Goal: Task Accomplishment & Management: Complete application form

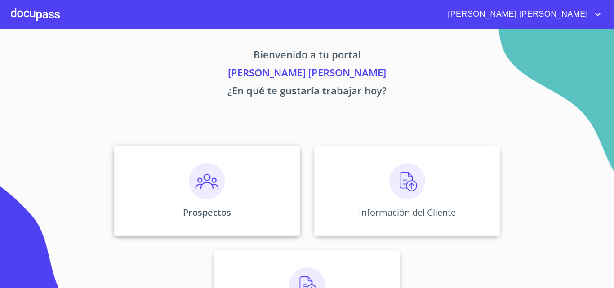
click at [250, 182] on div "Prospectos" at bounding box center [206, 191] width 185 height 90
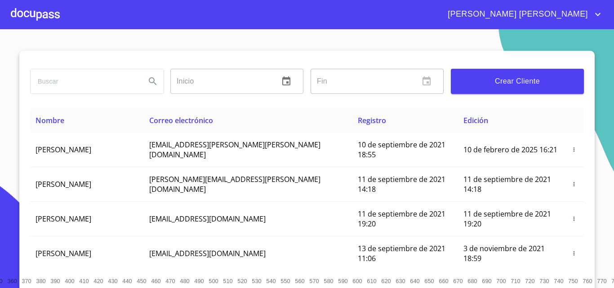
click at [508, 81] on span "Crear Cliente" at bounding box center [517, 81] width 119 height 13
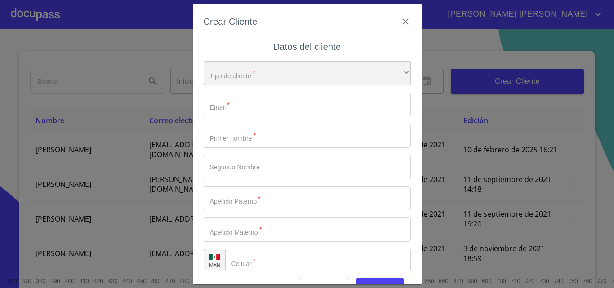
click at [247, 74] on div "​" at bounding box center [306, 73] width 207 height 24
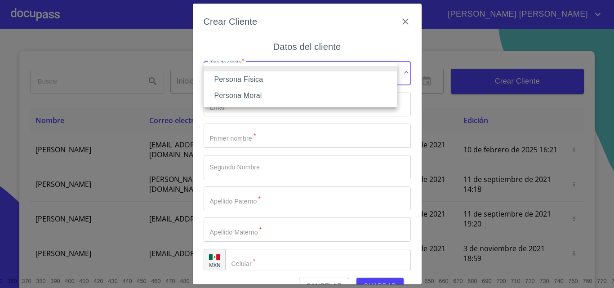
click at [262, 81] on li "Persona Física" at bounding box center [300, 79] width 194 height 16
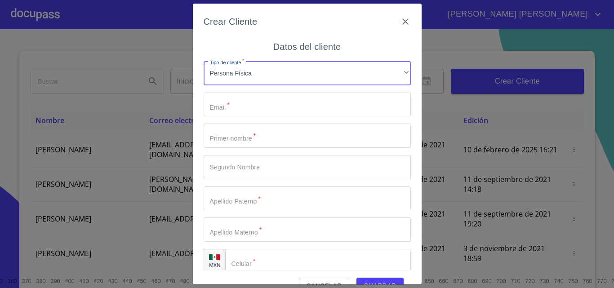
click at [255, 104] on input "Tipo de cliente   *" at bounding box center [306, 105] width 207 height 24
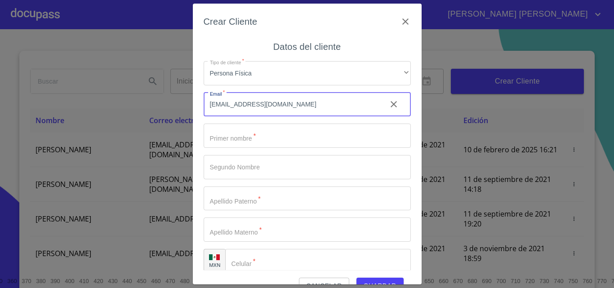
type input "[EMAIL_ADDRESS][DOMAIN_NAME]"
click at [254, 141] on input "Tipo de cliente   *" at bounding box center [306, 136] width 207 height 24
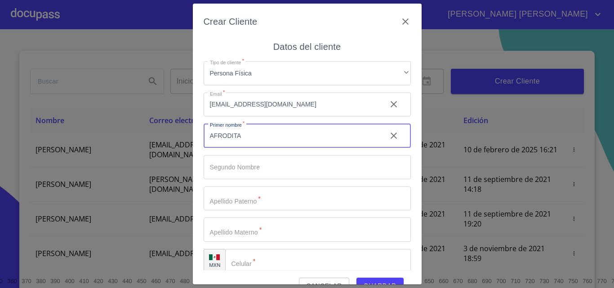
type input "AFRODITA"
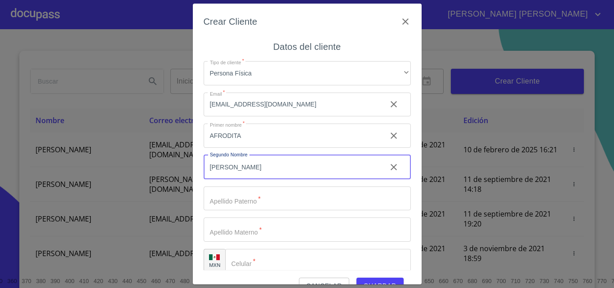
type input "[PERSON_NAME]"
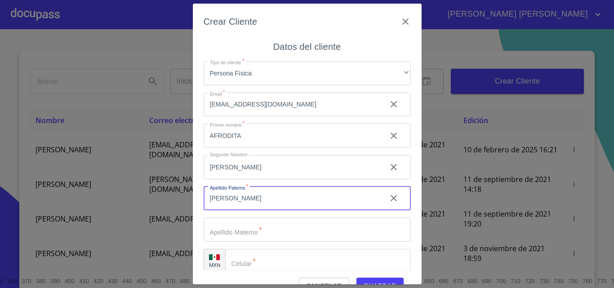
type input "[PERSON_NAME]"
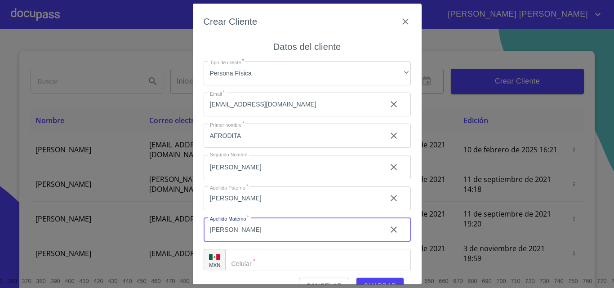
type input "[PERSON_NAME]"
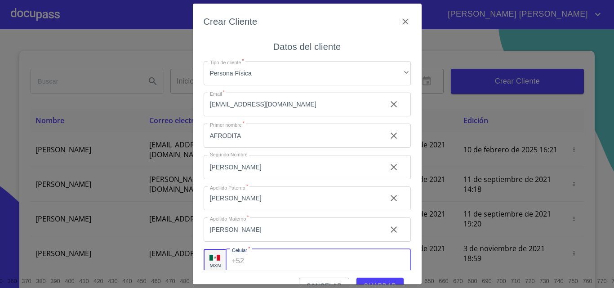
click at [288, 261] on input "Tipo de cliente   *" at bounding box center [328, 261] width 163 height 24
type input "[PHONE_NUMBER]"
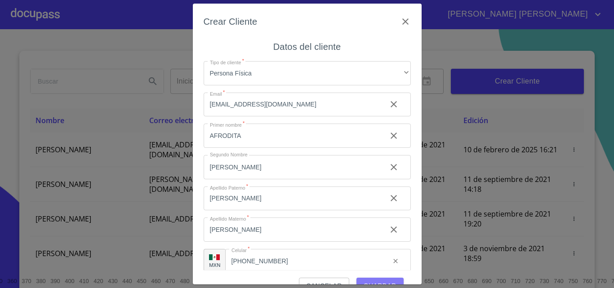
click at [372, 282] on span "Guardar" at bounding box center [379, 285] width 33 height 11
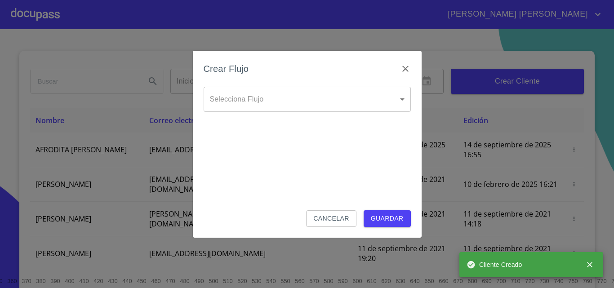
click at [304, 103] on body "[PERSON_NAME] [PERSON_NAME] Inicio ​ Fin ​ Crear Cliente Nombre Correo electrón…" at bounding box center [307, 144] width 614 height 288
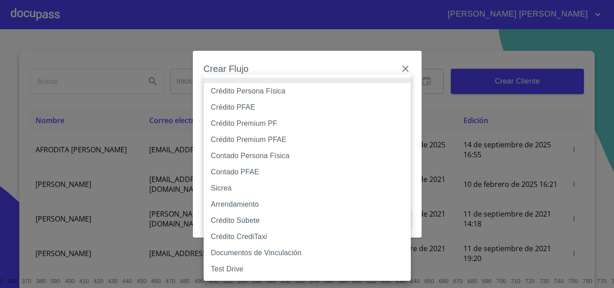
click at [286, 89] on li "Crédito Persona Física" at bounding box center [306, 91] width 207 height 16
type input "6009fb3c7d1714eb8809aa97"
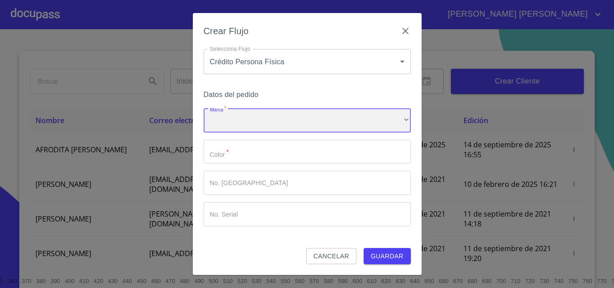
click at [254, 117] on div "​" at bounding box center [306, 120] width 207 height 24
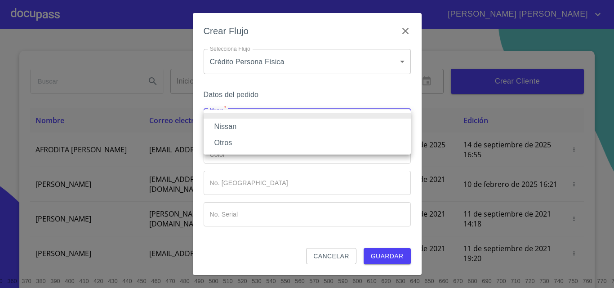
click at [250, 127] on li "Nissan" at bounding box center [306, 127] width 207 height 16
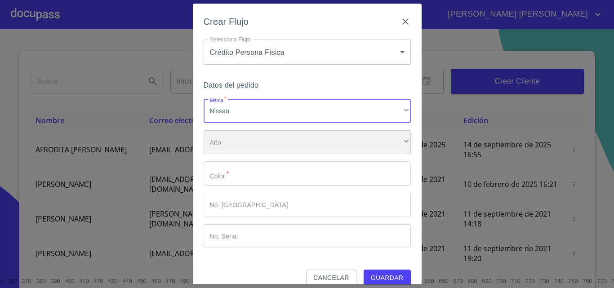
click at [253, 148] on div "​" at bounding box center [306, 142] width 207 height 24
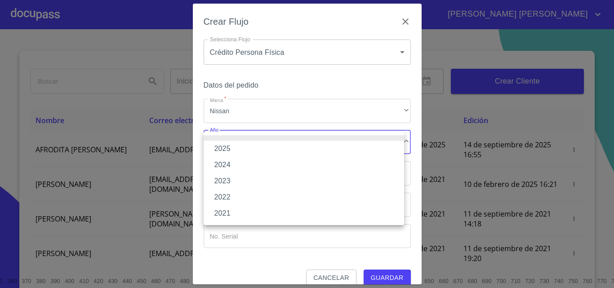
click at [241, 146] on li "2025" at bounding box center [303, 149] width 200 height 16
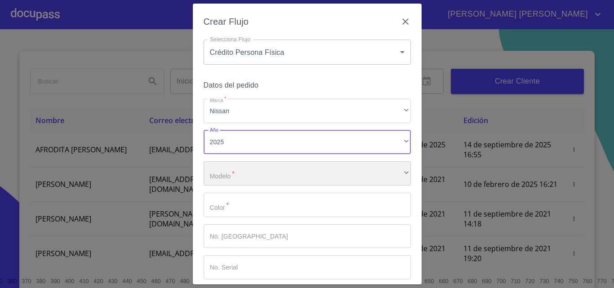
click at [245, 173] on div "​" at bounding box center [306, 173] width 207 height 24
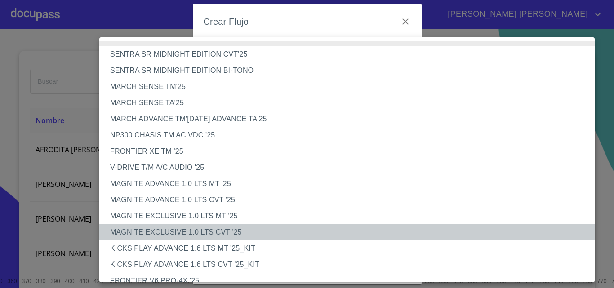
click at [213, 231] on li "MAGNITE EXCLUSIVE 1.0 LTS CVT '25" at bounding box center [350, 232] width 502 height 16
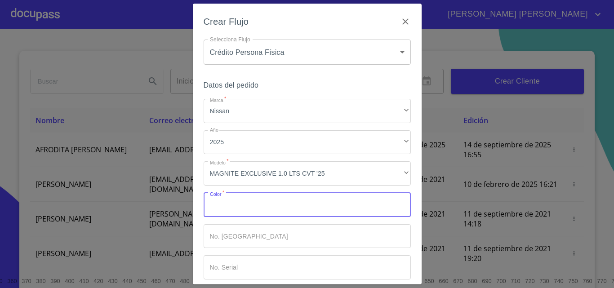
click at [236, 208] on input "Marca   *" at bounding box center [306, 205] width 207 height 24
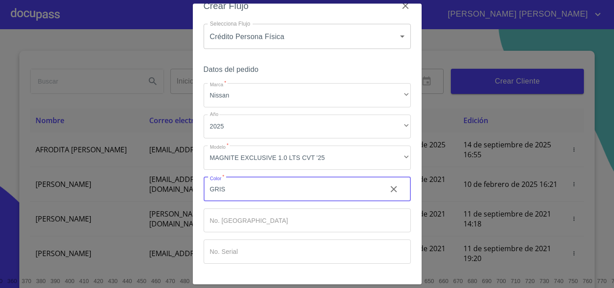
scroll to position [44, 0]
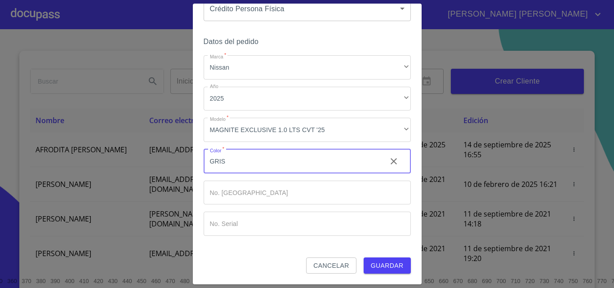
type input "GRIS"
click at [384, 261] on span "Guardar" at bounding box center [387, 265] width 33 height 11
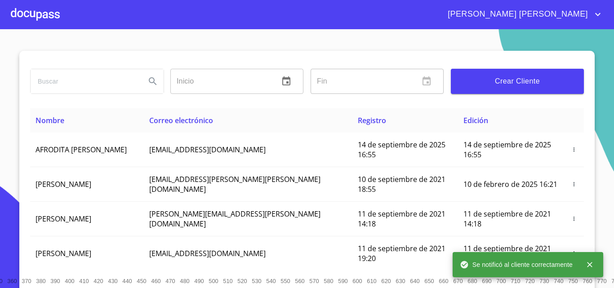
click at [54, 18] on div at bounding box center [35, 14] width 49 height 29
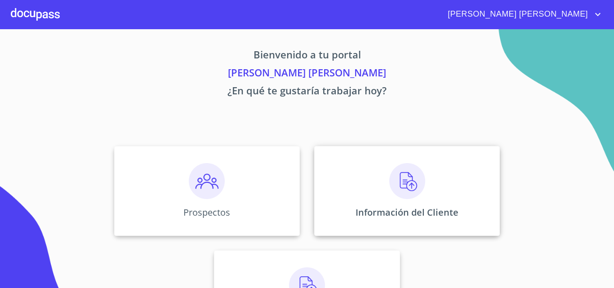
click at [420, 168] on img at bounding box center [407, 181] width 36 height 36
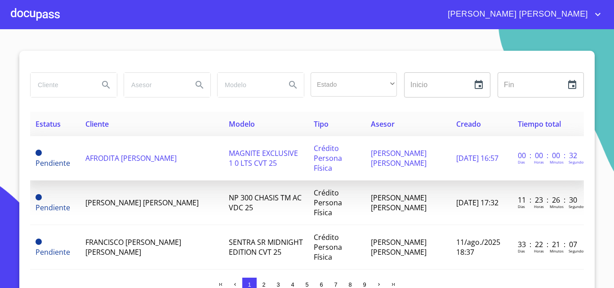
click at [147, 160] on span "AFRODITA [PERSON_NAME]" at bounding box center [130, 158] width 91 height 10
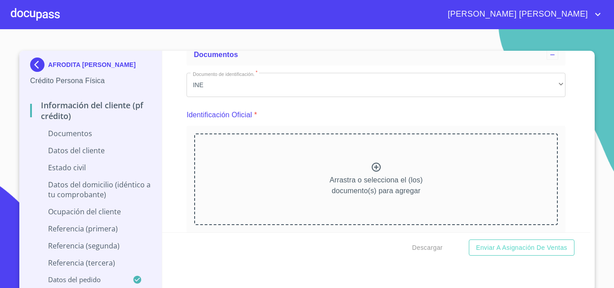
scroll to position [90, 0]
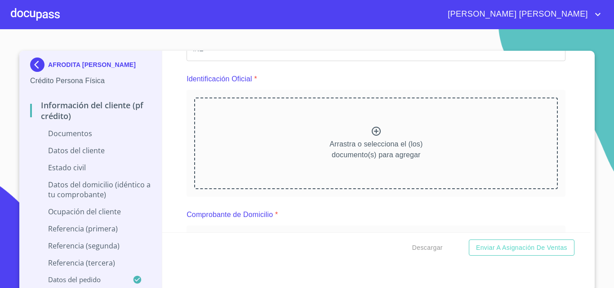
click at [371, 130] on icon at bounding box center [375, 131] width 9 height 9
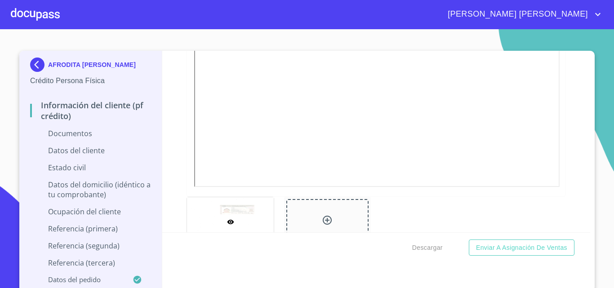
scroll to position [308, 0]
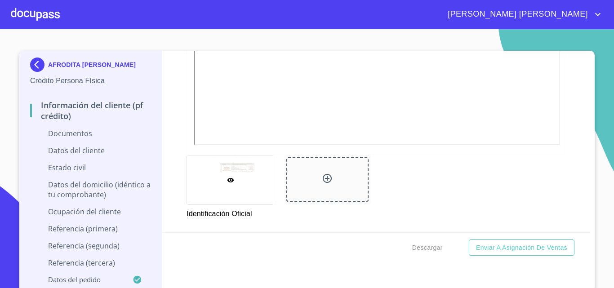
click at [326, 174] on icon at bounding box center [327, 178] width 11 height 11
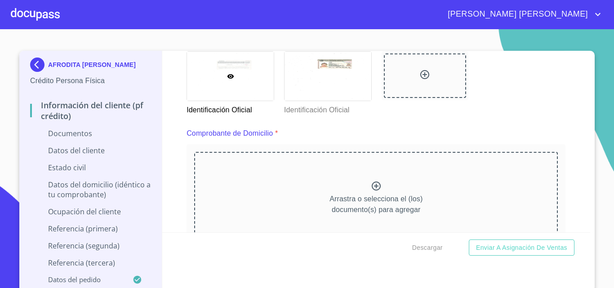
scroll to position [432, 0]
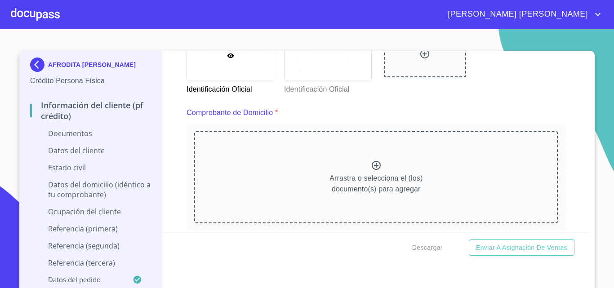
click at [372, 165] on icon at bounding box center [376, 165] width 11 height 11
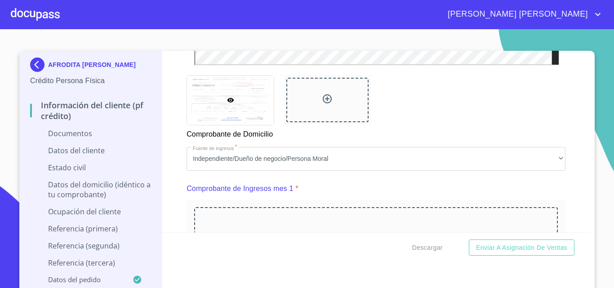
scroll to position [808, 0]
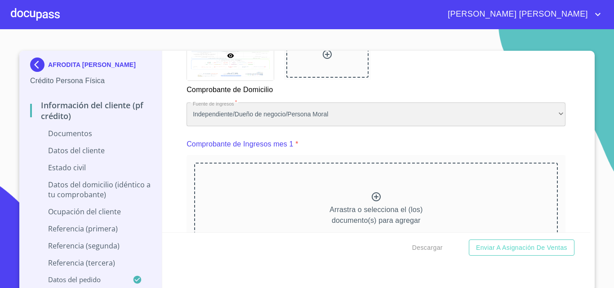
click at [374, 121] on div "Independiente/Dueño de negocio/Persona Moral" at bounding box center [375, 114] width 379 height 24
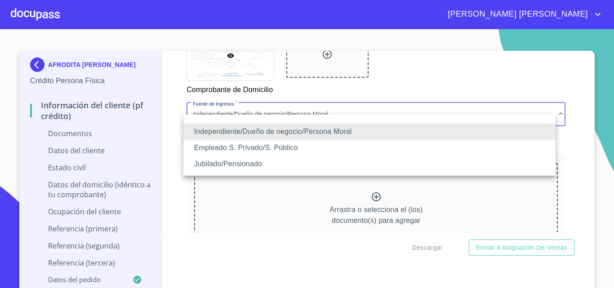
click at [222, 149] on li "Empleado S. Privado/S. Público" at bounding box center [369, 148] width 372 height 16
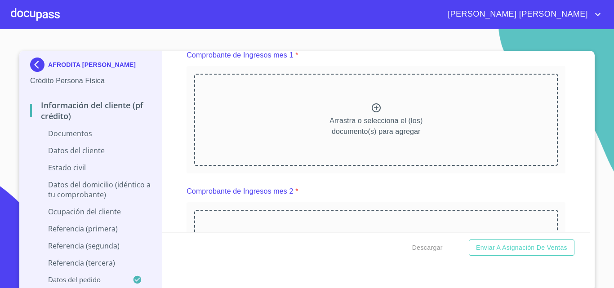
scroll to position [898, 0]
click at [371, 112] on icon at bounding box center [376, 107] width 11 height 11
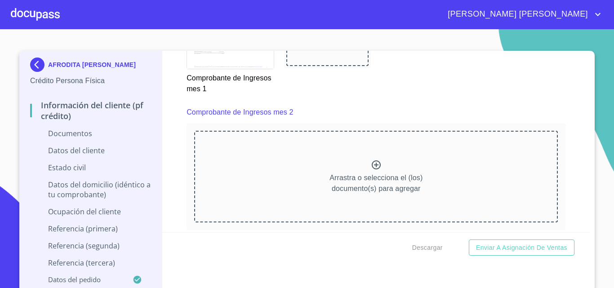
scroll to position [1286, 0]
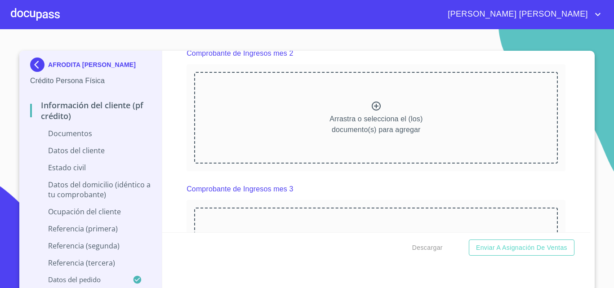
click at [379, 116] on div "Arrastra o selecciona el (los) documento(s) para agregar" at bounding box center [375, 118] width 363 height 92
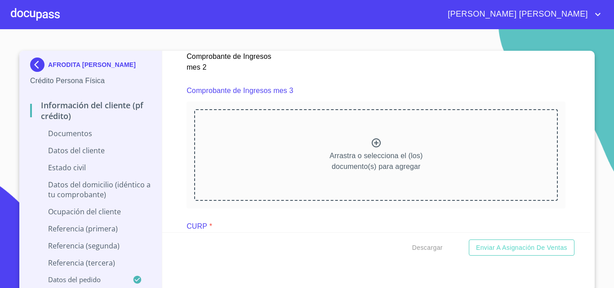
scroll to position [1648, 0]
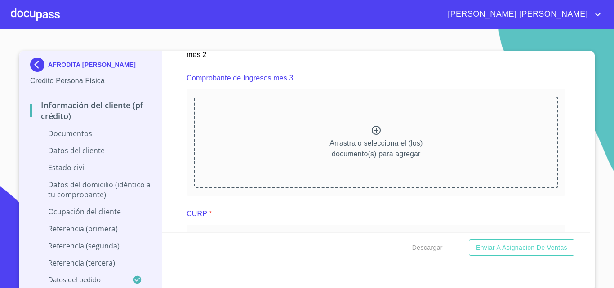
click at [371, 136] on icon at bounding box center [376, 130] width 11 height 11
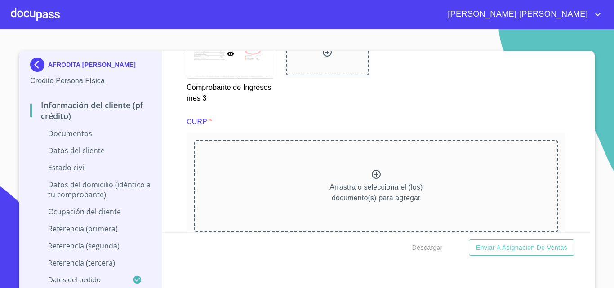
scroll to position [2004, 0]
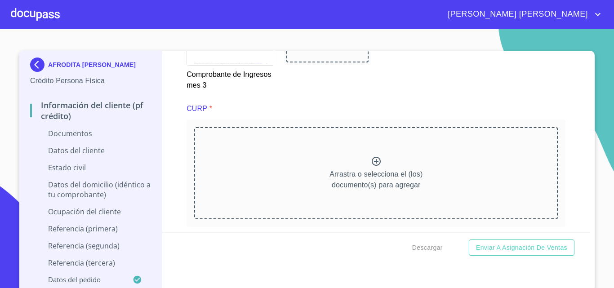
click at [371, 166] on icon at bounding box center [375, 161] width 9 height 9
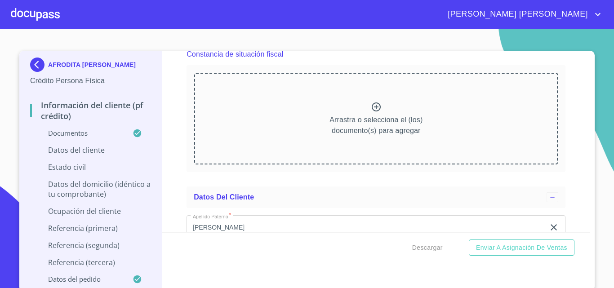
scroll to position [2449, 0]
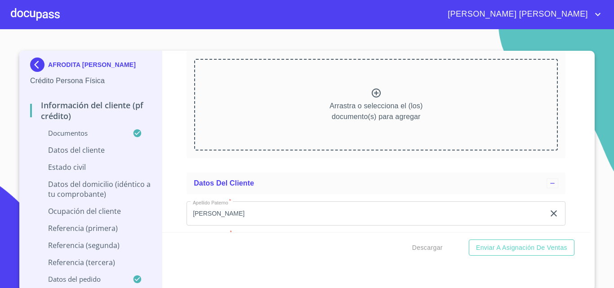
click at [371, 98] on icon at bounding box center [376, 93] width 11 height 11
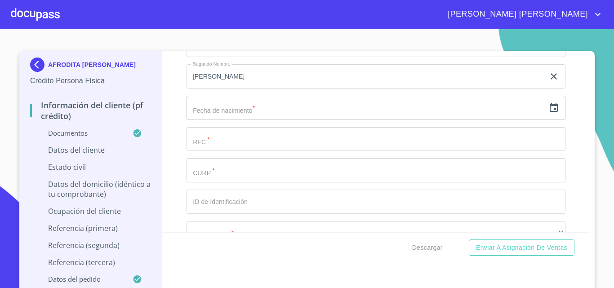
scroll to position [2945, 0]
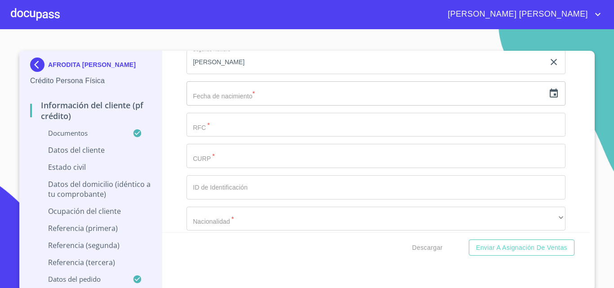
click at [548, 99] on icon "button" at bounding box center [553, 93] width 11 height 11
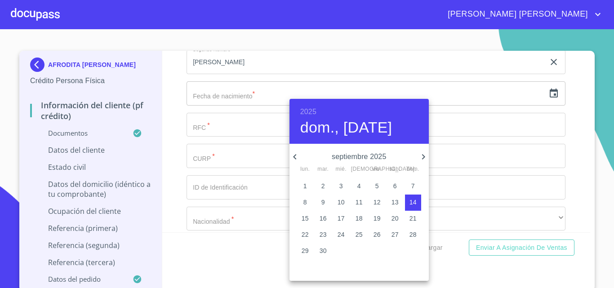
click at [311, 111] on h6 "2025" at bounding box center [308, 112] width 16 height 13
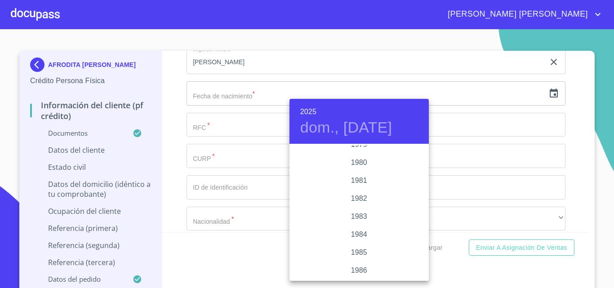
scroll to position [979, 0]
click at [359, 163] on div "1980" at bounding box center [358, 163] width 139 height 18
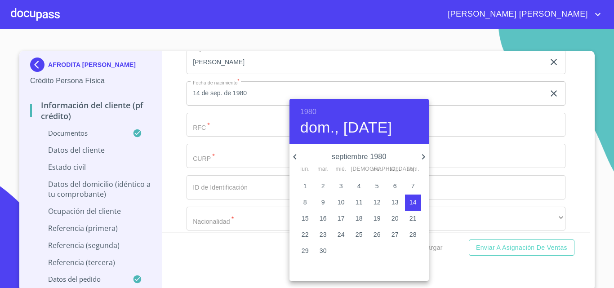
click at [296, 155] on icon "button" at bounding box center [294, 156] width 3 height 5
click at [377, 185] on p "4" at bounding box center [377, 185] width 4 height 9
type input "4 de [DATE]. de 1980"
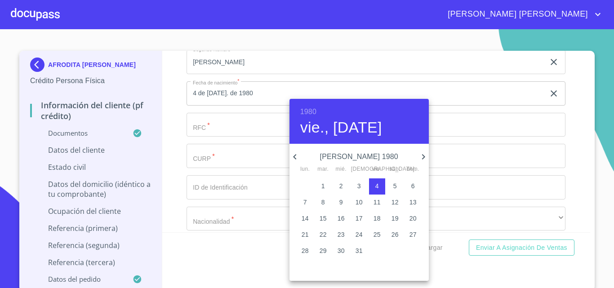
click at [223, 132] on div at bounding box center [307, 144] width 614 height 288
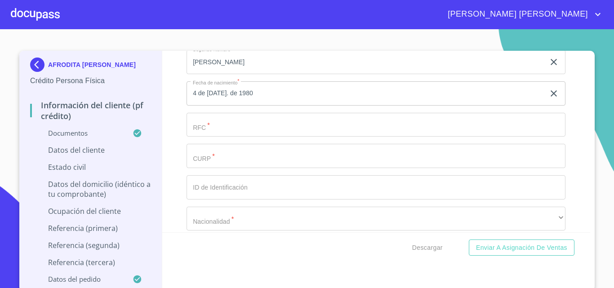
click at [224, 135] on input "Documento de identificación.   *" at bounding box center [375, 125] width 379 height 24
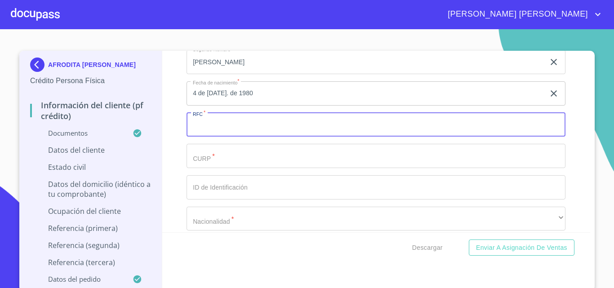
paste input "MUGA800704MJCXRF08"
type input "MUGA800704CA2"
click at [251, 167] on input "Documento de identificación.   *" at bounding box center [375, 156] width 379 height 24
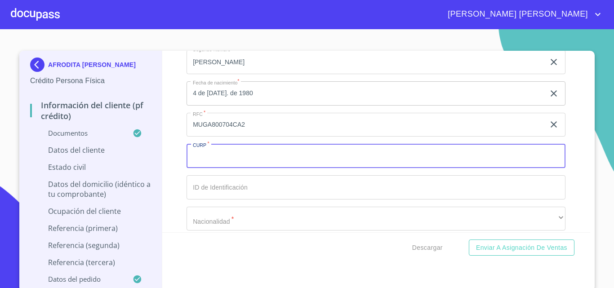
paste input "MUGA800704MJCXRF08"
type input "MUGA800704MJCXRF08"
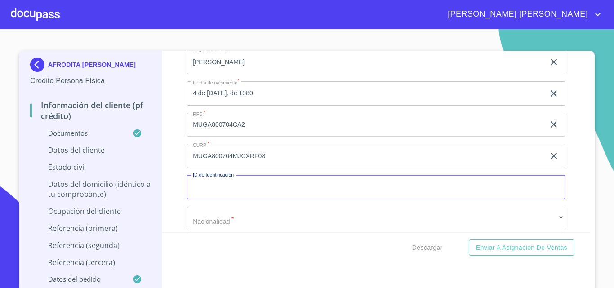
click at [263, 199] on input "Documento de identificación.   *" at bounding box center [375, 187] width 379 height 24
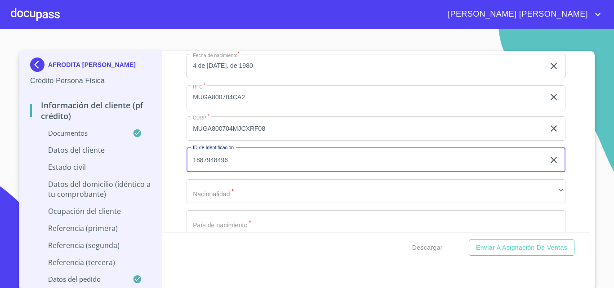
scroll to position [3035, 0]
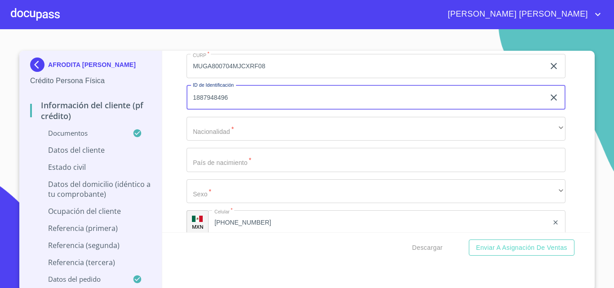
type input "1887948496"
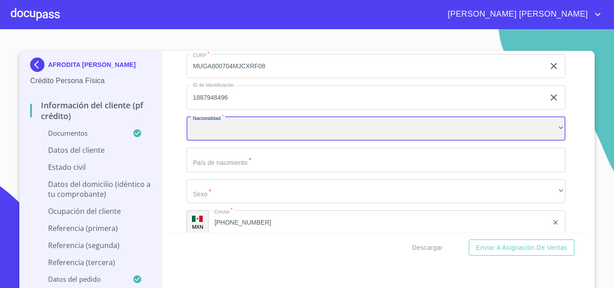
click at [243, 135] on div "​" at bounding box center [375, 129] width 379 height 24
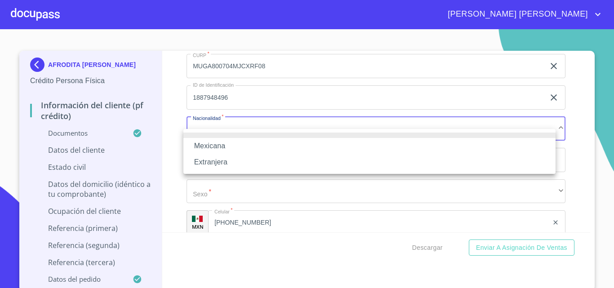
click at [220, 141] on li "Mexicana" at bounding box center [369, 146] width 372 height 16
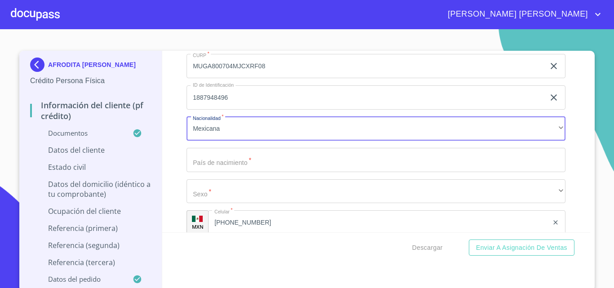
click at [228, 170] on input "Documento de identificación.   *" at bounding box center [375, 160] width 379 height 24
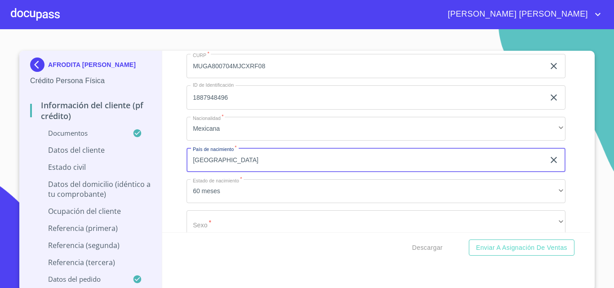
type input "[GEOGRAPHIC_DATA]"
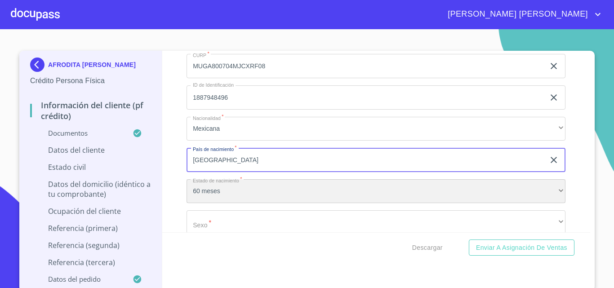
click at [258, 203] on div "60 meses" at bounding box center [375, 191] width 379 height 24
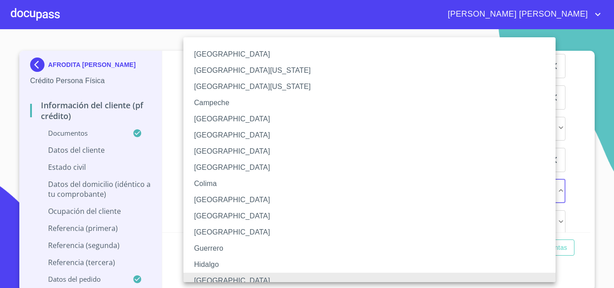
scroll to position [7, 0]
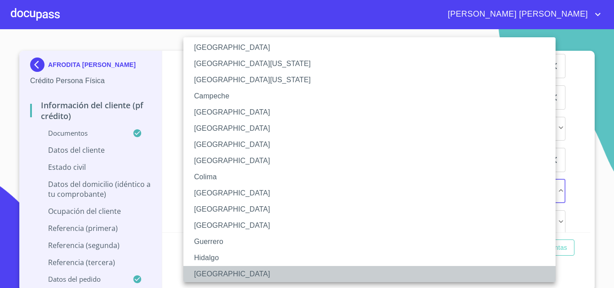
click at [249, 278] on li "[GEOGRAPHIC_DATA]" at bounding box center [372, 274] width 379 height 16
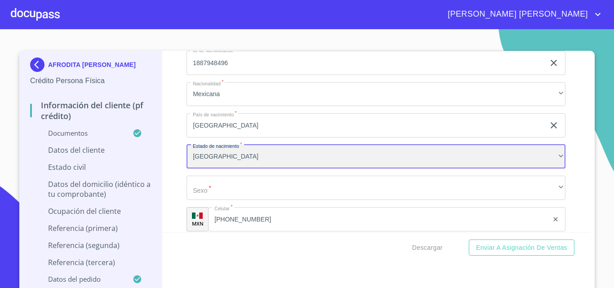
scroll to position [3125, 0]
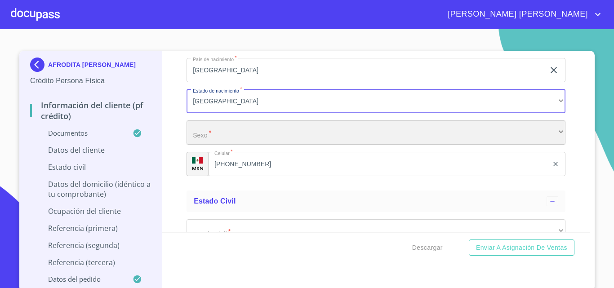
click at [201, 145] on div "​" at bounding box center [375, 132] width 379 height 24
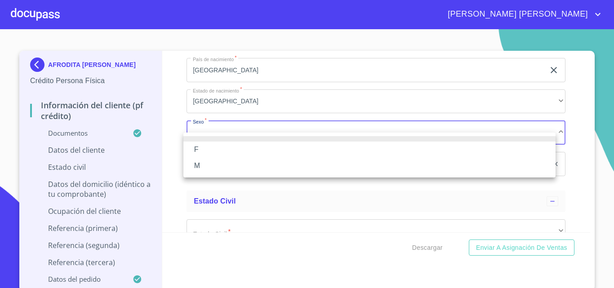
click at [201, 152] on li "F" at bounding box center [369, 149] width 372 height 16
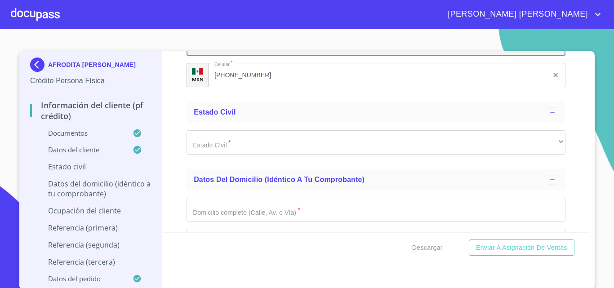
scroll to position [3215, 0]
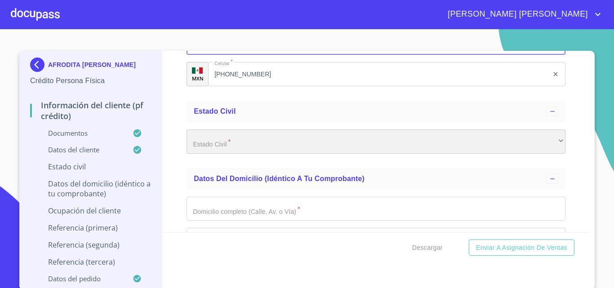
click at [211, 146] on div "​" at bounding box center [375, 141] width 379 height 24
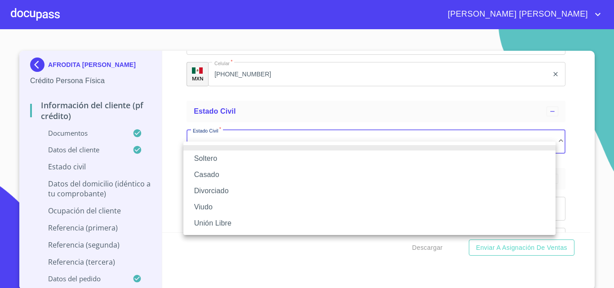
click at [218, 174] on li "Casado" at bounding box center [369, 175] width 372 height 16
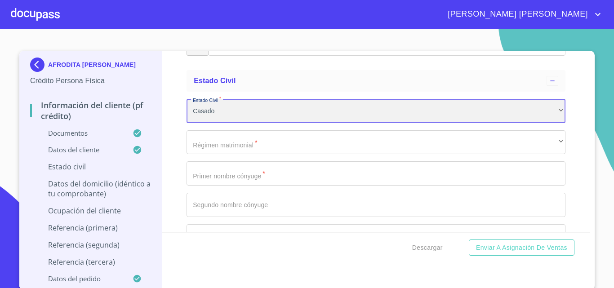
scroll to position [3260, 0]
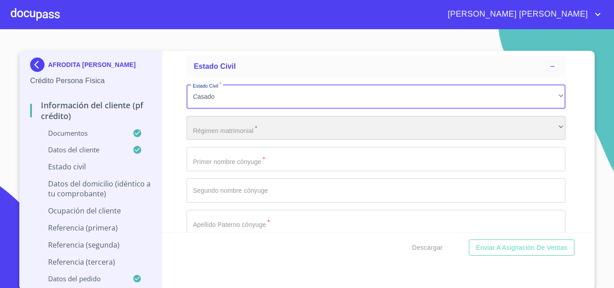
click at [236, 133] on div "​" at bounding box center [375, 128] width 379 height 24
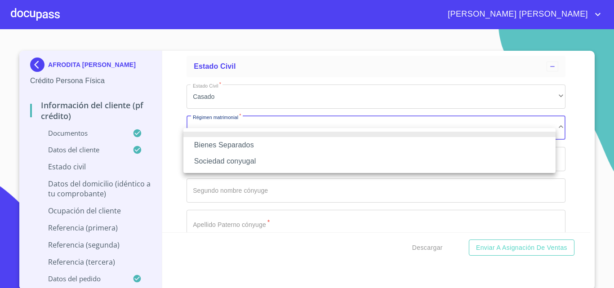
click at [246, 159] on li "Sociedad conyugal" at bounding box center [369, 161] width 372 height 16
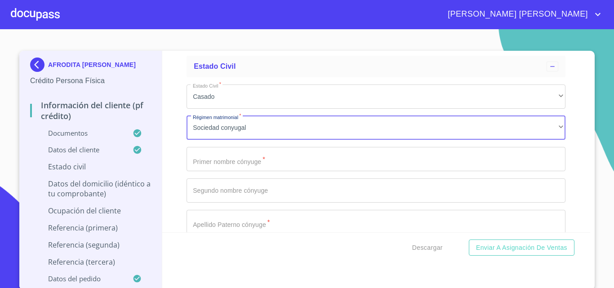
click at [229, 169] on input "Documento de identificación.   *" at bounding box center [375, 159] width 379 height 24
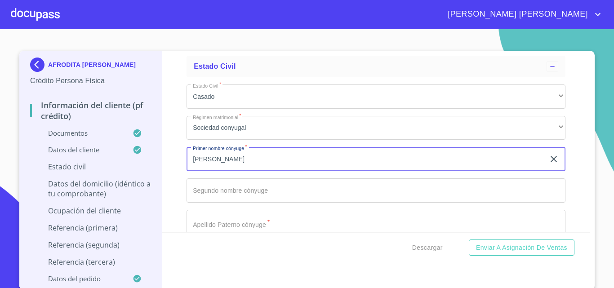
type input "[PERSON_NAME]"
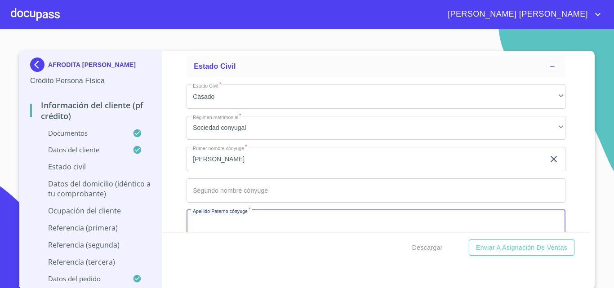
scroll to position [3272, 0]
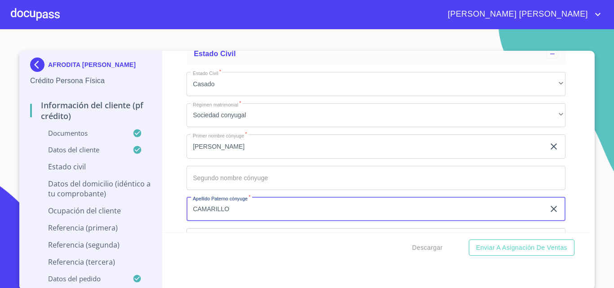
type input "CAMARILLO"
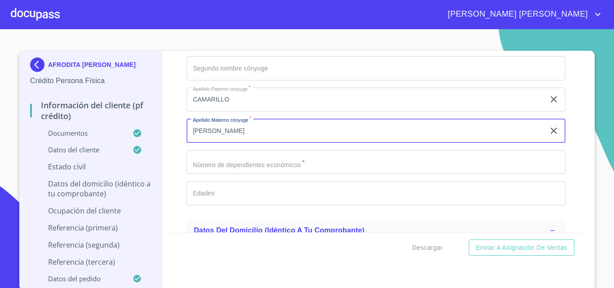
type input "[PERSON_NAME]"
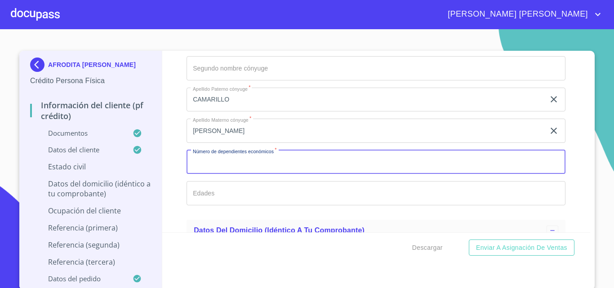
click at [230, 174] on input "Documento de identificación.   *" at bounding box center [375, 162] width 379 height 24
type input "1"
click at [232, 200] on input "Documento de identificación.   *" at bounding box center [375, 193] width 379 height 24
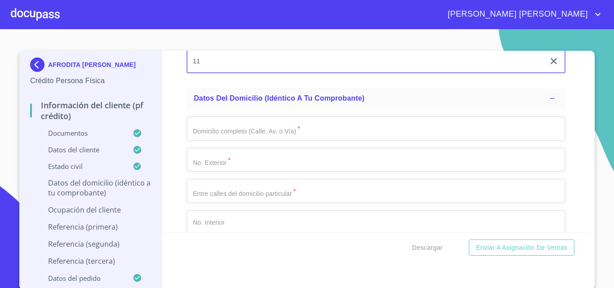
scroll to position [3517, 0]
type input "11"
click at [220, 138] on input "Documento de identificación.   *" at bounding box center [375, 126] width 379 height 24
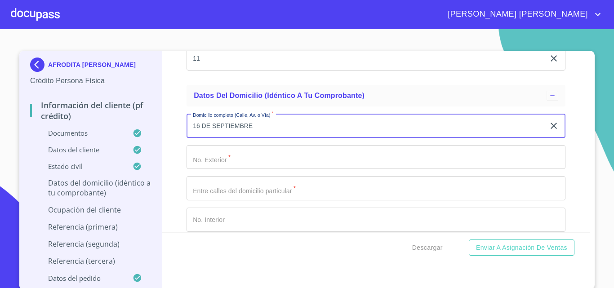
type input "16 DE SEPTIEMBRE"
click at [224, 163] on input "Documento de identificación.   *" at bounding box center [375, 157] width 379 height 24
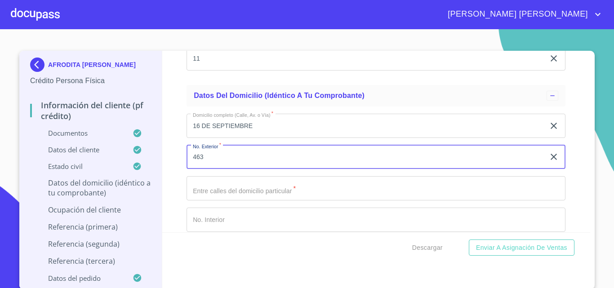
type input "463"
click at [238, 200] on input "Documento de identificación.   *" at bounding box center [375, 188] width 379 height 24
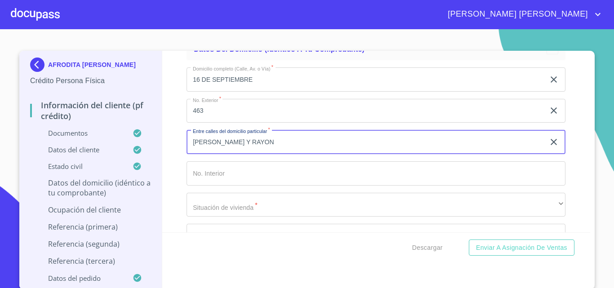
scroll to position [3607, 0]
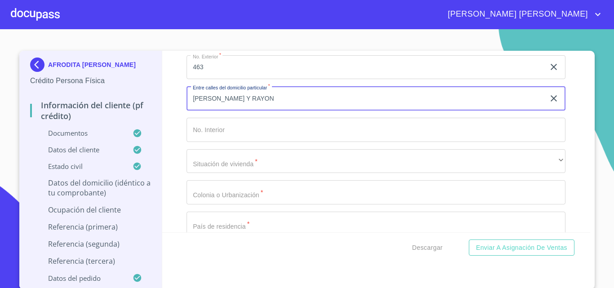
type input "[PERSON_NAME] Y RAYON"
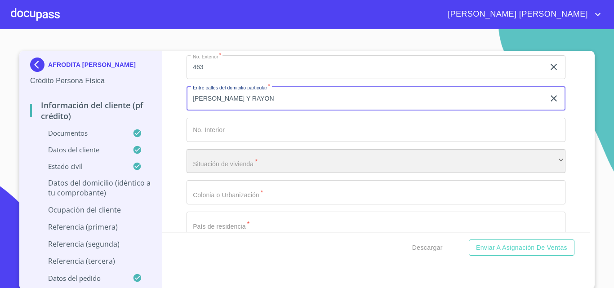
click at [229, 168] on div "​" at bounding box center [375, 161] width 379 height 24
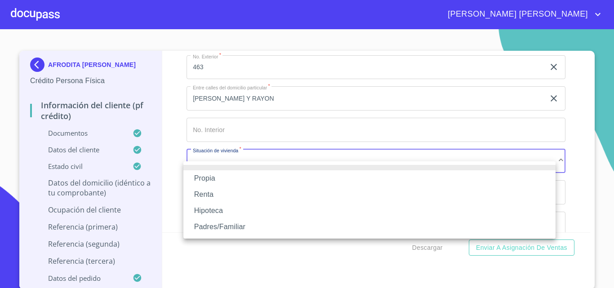
click at [224, 174] on li "Propia" at bounding box center [369, 178] width 372 height 16
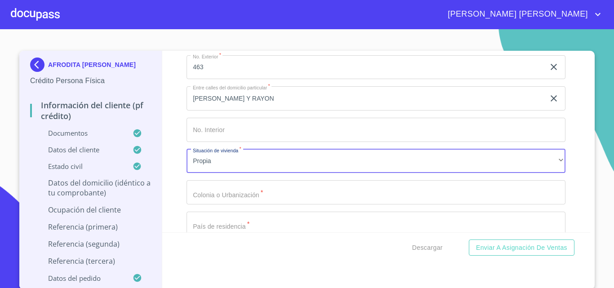
click at [232, 203] on div "Domicilio completo (Calle, Av. o Vía)   * 16 DE SEPTIEMBRE ​ No. Exterior   * …" at bounding box center [375, 192] width 379 height 351
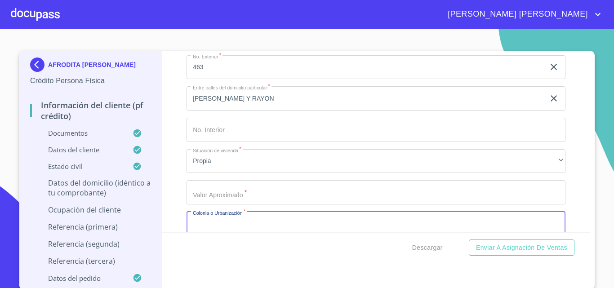
click at [231, 203] on input "Documento de identificación.   *" at bounding box center [375, 192] width 379 height 24
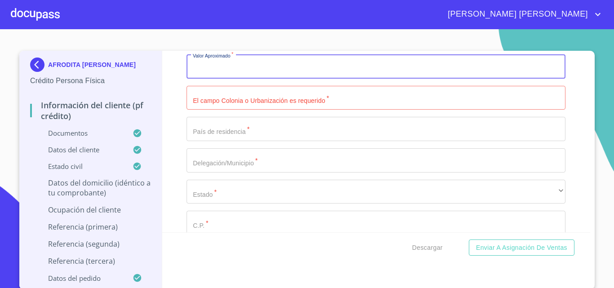
scroll to position [3741, 0]
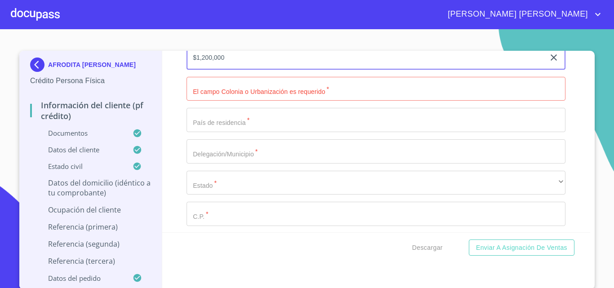
type input "$1,200,000"
click at [212, 101] on input "Documento de identificación.   *" at bounding box center [375, 89] width 379 height 24
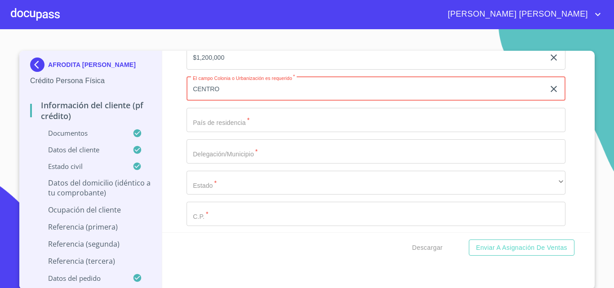
type input "CENTRO"
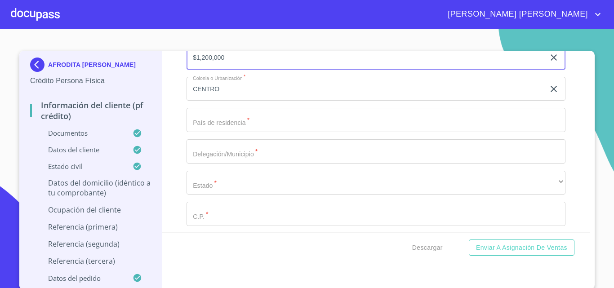
click at [200, 66] on input "$1,200,000" at bounding box center [365, 57] width 358 height 24
type input "$1"
type input "$4"
type input "$1,600,000"
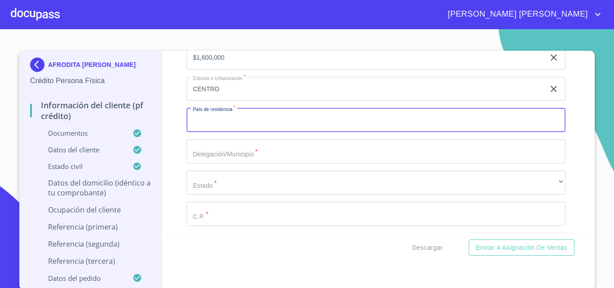
click at [229, 132] on input "Documento de identificación.   *" at bounding box center [375, 120] width 379 height 24
type input "[GEOGRAPHIC_DATA]"
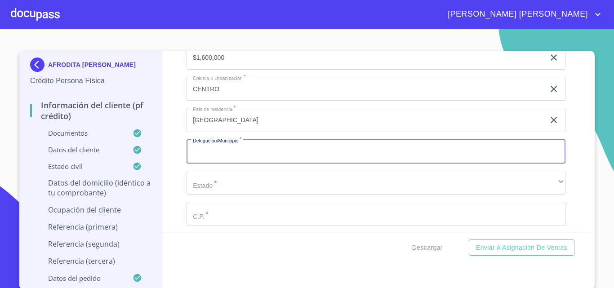
click at [244, 160] on input "Documento de identificación.   *" at bounding box center [375, 151] width 379 height 24
type input "AHUALULCO [PERSON_NAME]"
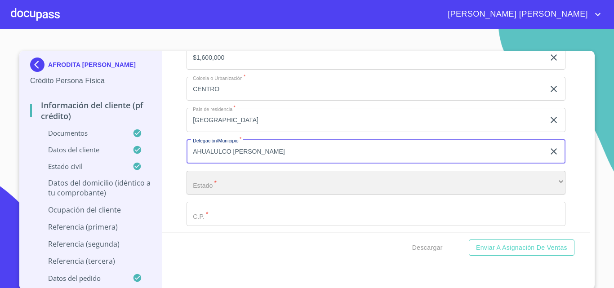
click at [243, 185] on div "​" at bounding box center [375, 183] width 379 height 24
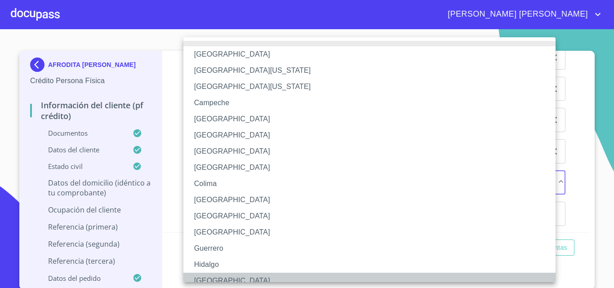
click at [224, 275] on li "[GEOGRAPHIC_DATA]" at bounding box center [372, 281] width 379 height 16
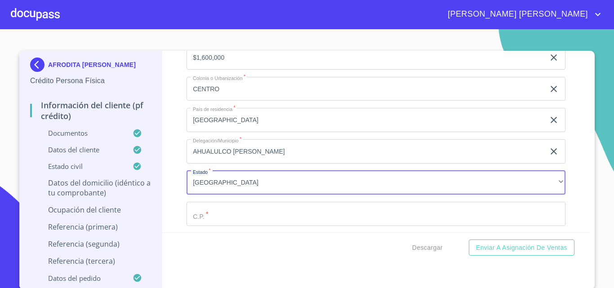
click at [230, 226] on input "Documento de identificación.   *" at bounding box center [375, 214] width 379 height 24
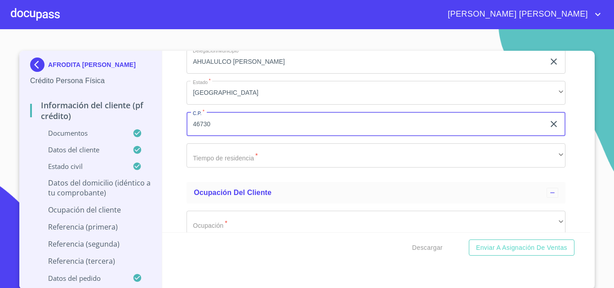
type input "46730"
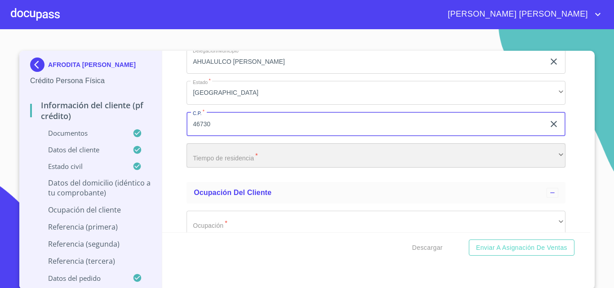
click at [219, 168] on div "​" at bounding box center [375, 155] width 379 height 24
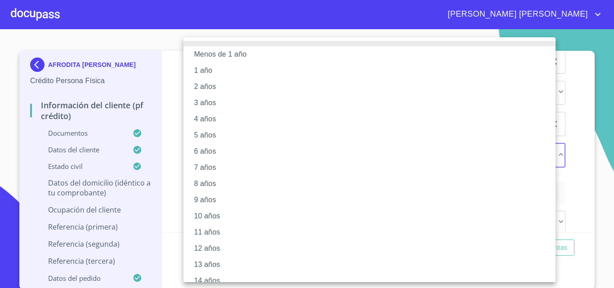
click at [205, 235] on li "11 años" at bounding box center [372, 232] width 379 height 16
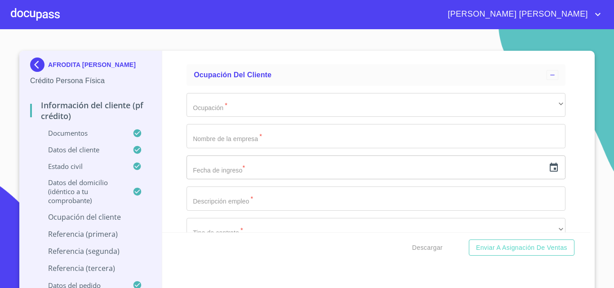
scroll to position [3966, 0]
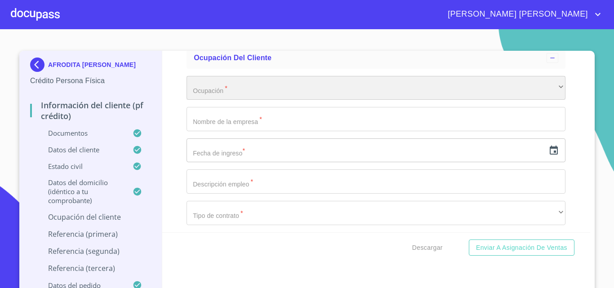
click at [216, 100] on div "​" at bounding box center [375, 88] width 379 height 24
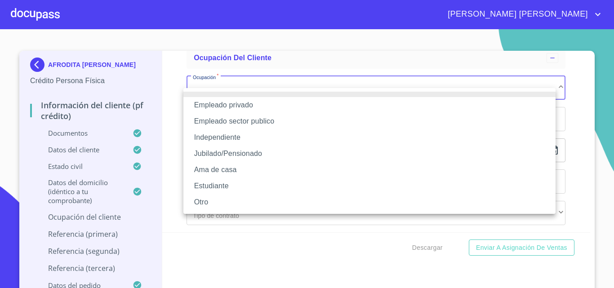
click at [239, 103] on li "Empleado privado" at bounding box center [369, 105] width 372 height 16
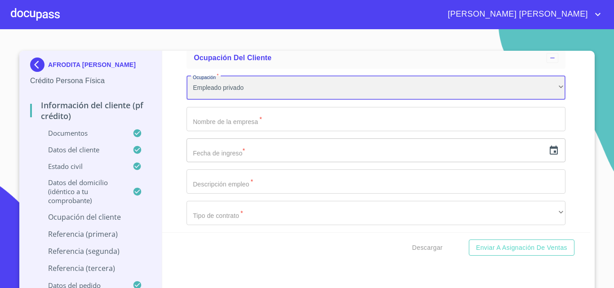
click at [230, 100] on div "Empleado privado" at bounding box center [375, 88] width 379 height 24
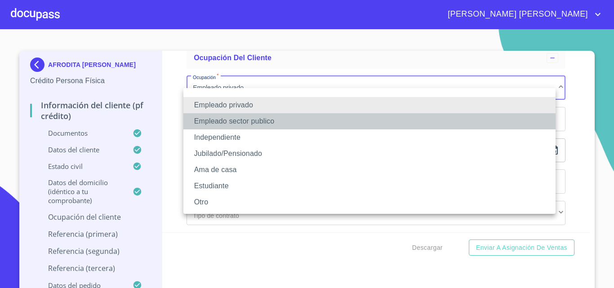
click at [237, 120] on li "Empleado sector publico" at bounding box center [369, 121] width 372 height 16
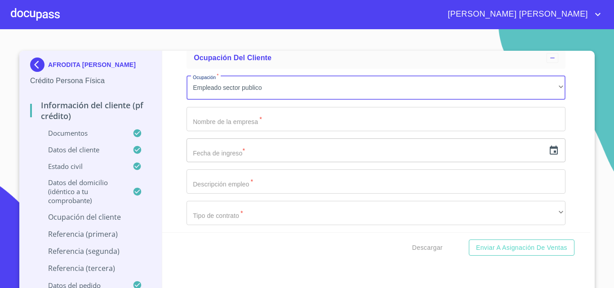
click at [220, 131] on input "Documento de identificación.   *" at bounding box center [375, 119] width 379 height 24
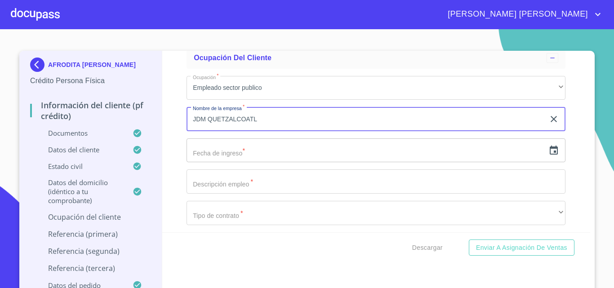
type input "JDM QUETZALCOATL"
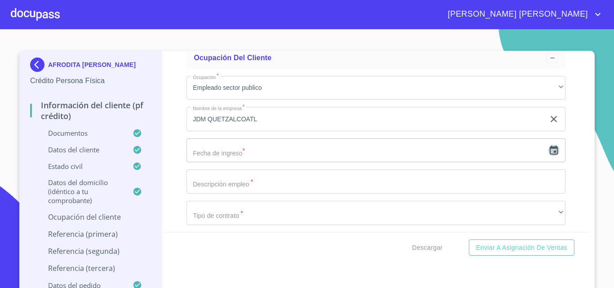
click at [549, 155] on icon "button" at bounding box center [553, 150] width 8 height 9
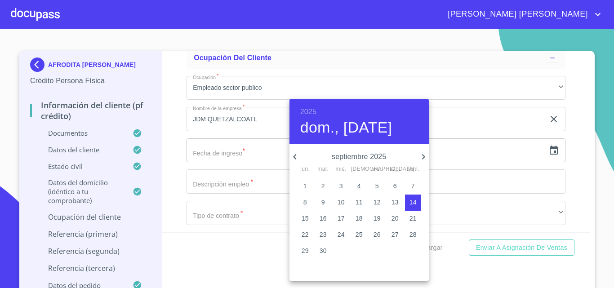
click at [314, 107] on h6 "2025" at bounding box center [308, 112] width 16 height 13
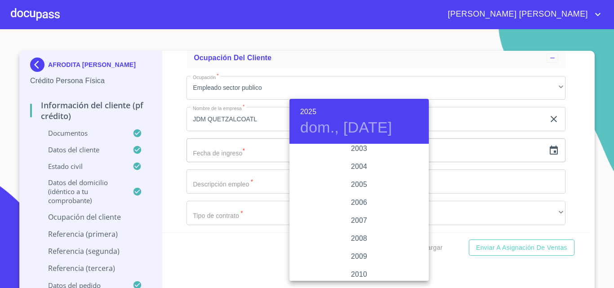
scroll to position [1338, 0]
click at [363, 270] on div "2006" at bounding box center [358, 271] width 139 height 18
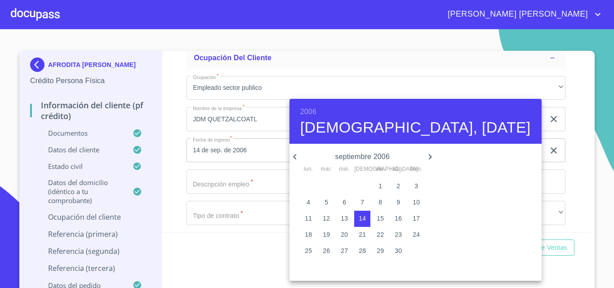
click at [424, 155] on icon "button" at bounding box center [429, 156] width 11 height 11
click at [415, 185] on span "1" at bounding box center [416, 185] width 16 height 9
type input "1 de oct. de 2006"
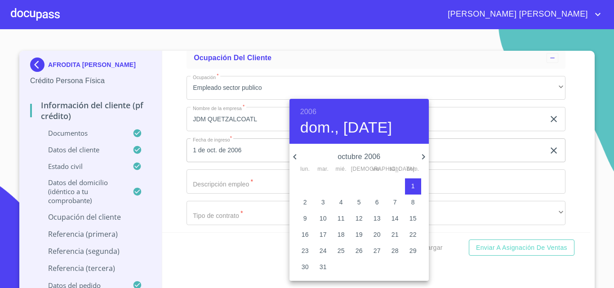
click at [242, 195] on div at bounding box center [307, 144] width 614 height 288
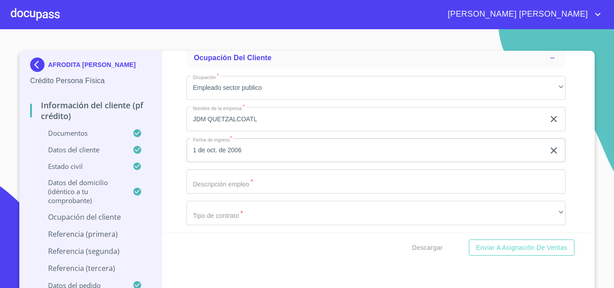
click at [241, 194] on input "Documento de identificación.   *" at bounding box center [375, 181] width 379 height 24
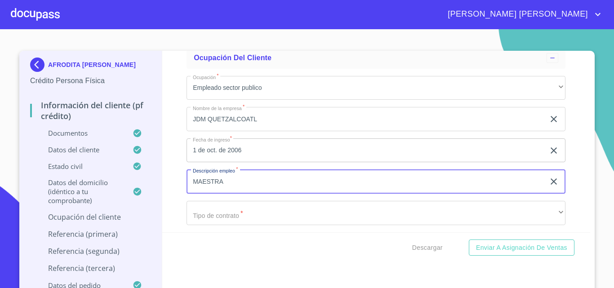
type input "MAESTRA"
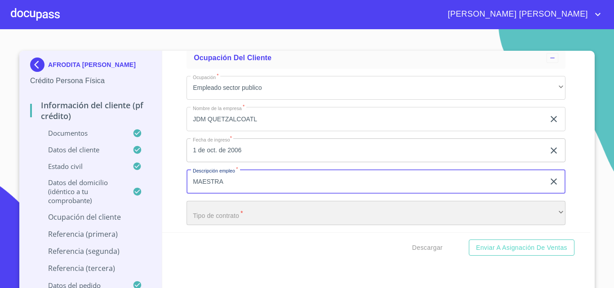
click at [239, 221] on div "​" at bounding box center [375, 213] width 379 height 24
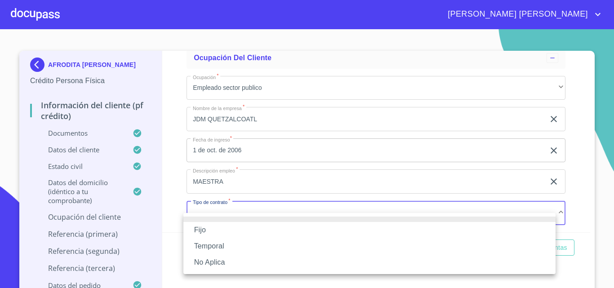
click at [209, 228] on li "Fijo" at bounding box center [369, 230] width 372 height 16
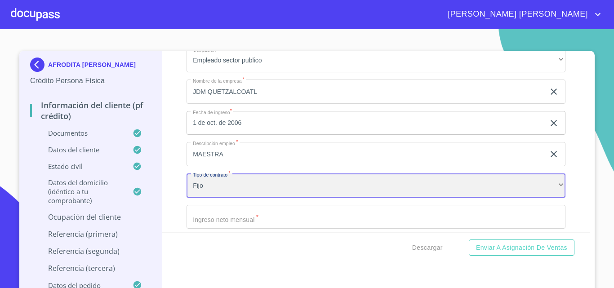
scroll to position [4059, 0]
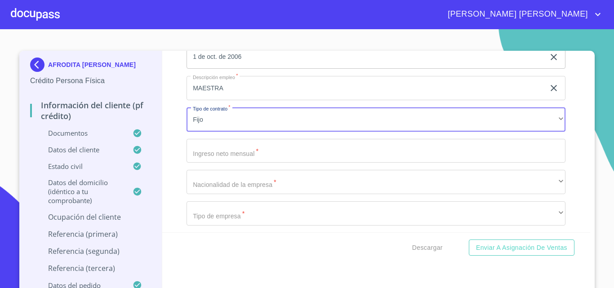
click at [224, 162] on input "Documento de identificación.   *" at bounding box center [375, 151] width 379 height 24
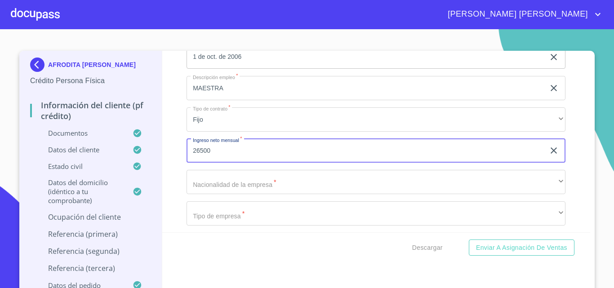
type input "26500"
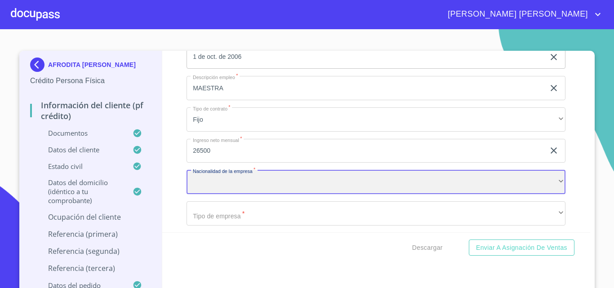
click at [224, 194] on div "​" at bounding box center [375, 182] width 379 height 24
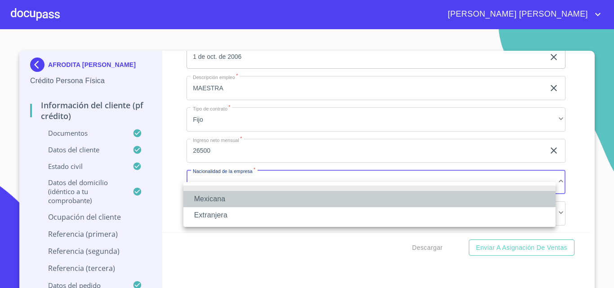
click at [217, 196] on li "Mexicana" at bounding box center [369, 199] width 372 height 16
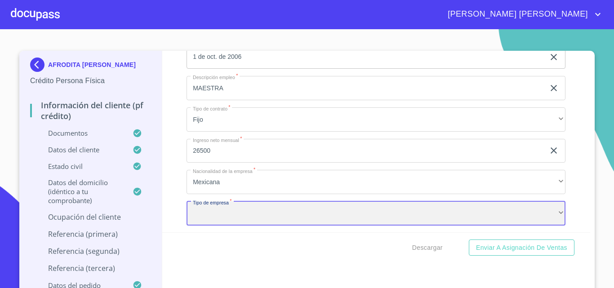
click at [233, 222] on div "​" at bounding box center [375, 213] width 379 height 24
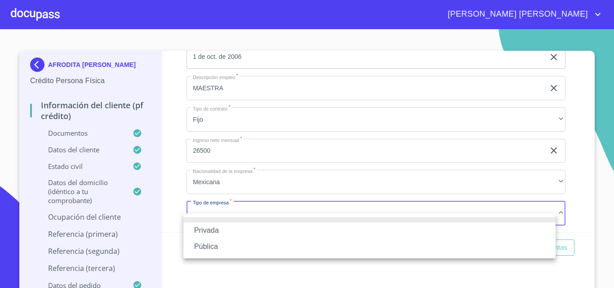
click at [215, 245] on li "Pública" at bounding box center [369, 246] width 372 height 16
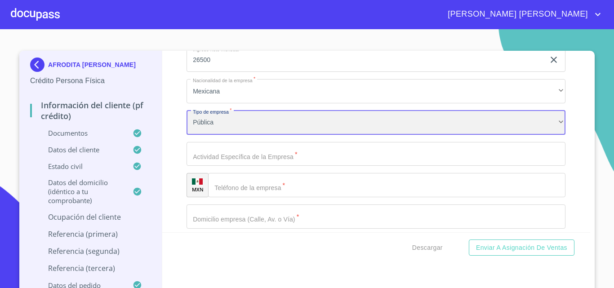
scroll to position [4153, 0]
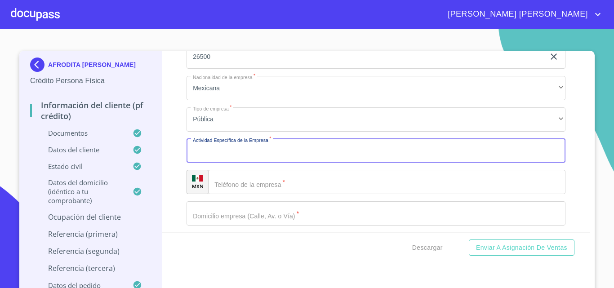
click at [222, 163] on input "Documento de identificación.   *" at bounding box center [375, 151] width 379 height 24
type input "EDUCACION"
click at [246, 194] on input "Documento de identificación.   *" at bounding box center [386, 182] width 357 height 24
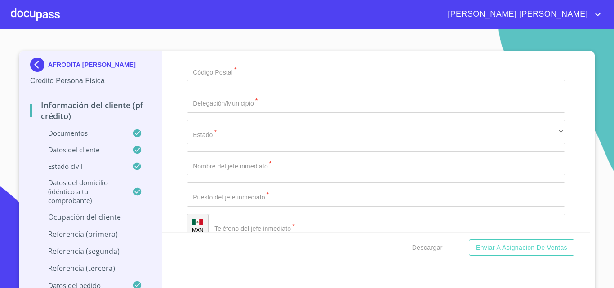
scroll to position [4423, 0]
click at [232, 206] on input "Documento de identificación.   *" at bounding box center [375, 194] width 379 height 24
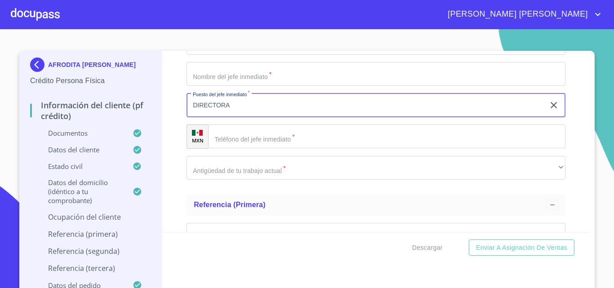
scroll to position [4512, 0]
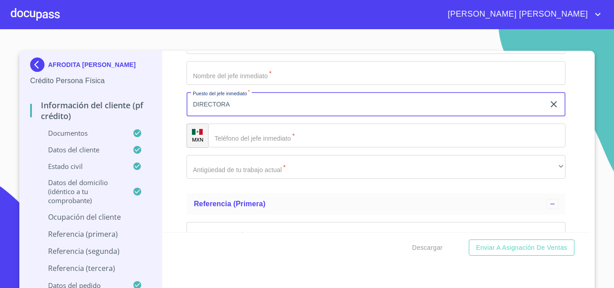
type input "DIRECTORA"
click at [233, 148] on input "Documento de identificación.   *" at bounding box center [386, 136] width 357 height 24
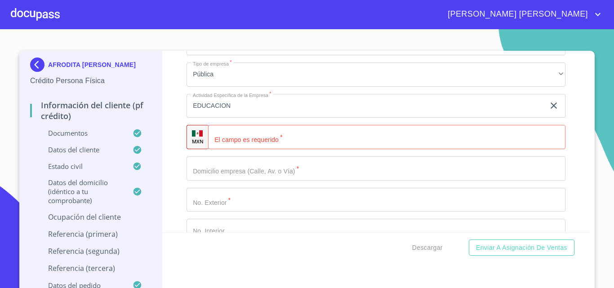
scroll to position [4153, 0]
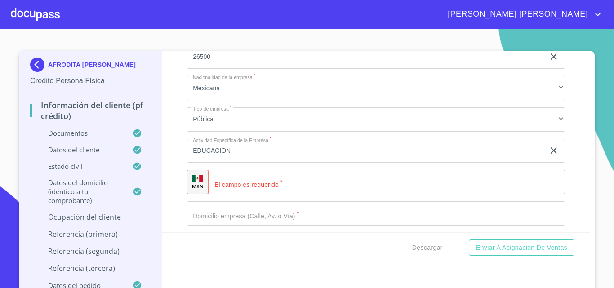
type input "[PHONE_NUMBER]"
click at [247, 194] on input "Documento de identificación.   *" at bounding box center [386, 182] width 357 height 24
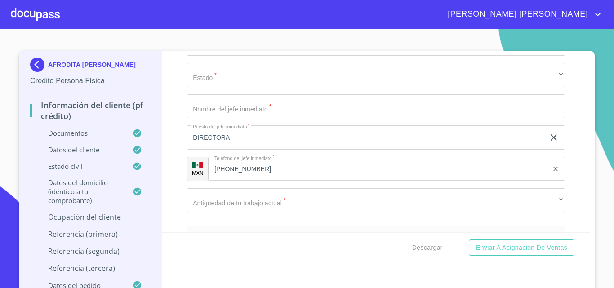
scroll to position [4512, 0]
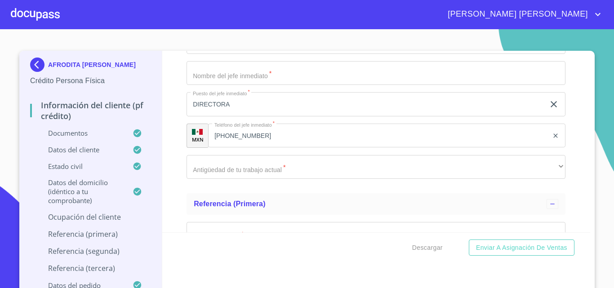
type input "[PHONE_NUMBER]"
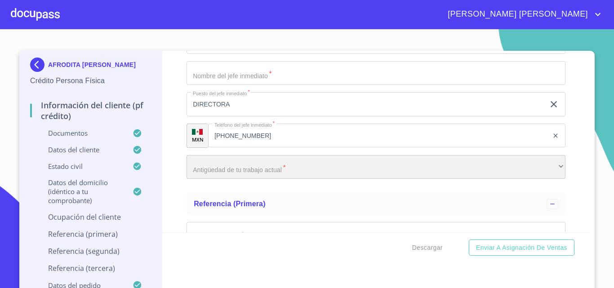
click at [249, 179] on div "​" at bounding box center [375, 167] width 379 height 24
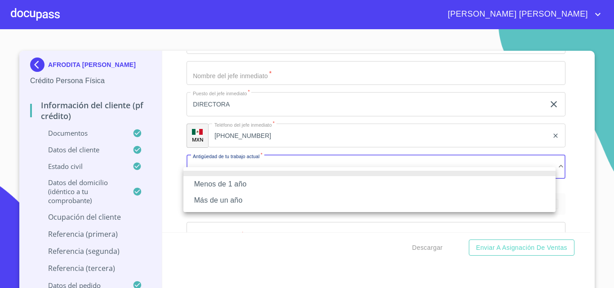
click at [222, 198] on li "Más de un año" at bounding box center [369, 200] width 372 height 16
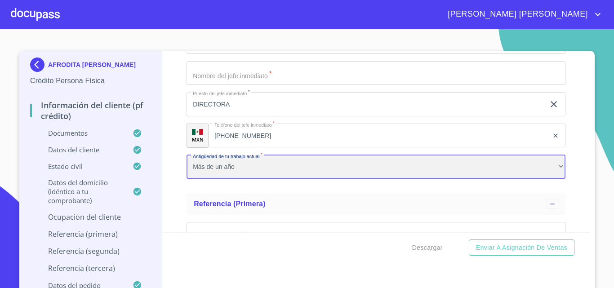
scroll to position [4423, 0]
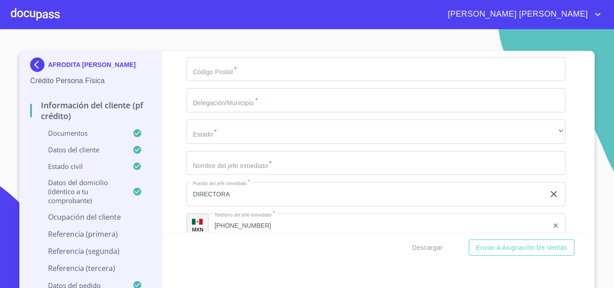
click at [224, 174] on input "Documento de identificación.   *" at bounding box center [375, 163] width 379 height 24
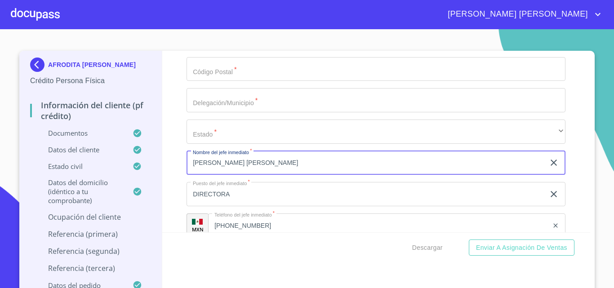
type input "[PERSON_NAME] [PERSON_NAME]"
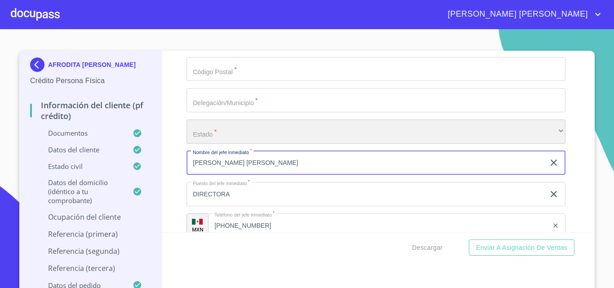
click at [237, 138] on div "​" at bounding box center [375, 131] width 379 height 24
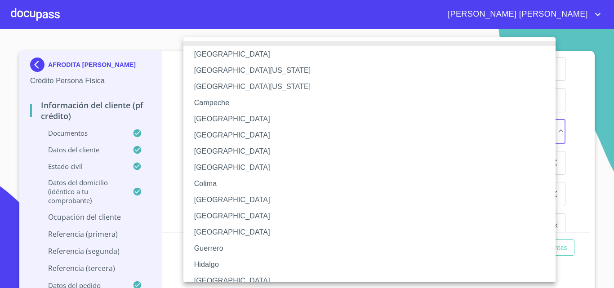
click at [202, 278] on li "[GEOGRAPHIC_DATA]" at bounding box center [372, 281] width 379 height 16
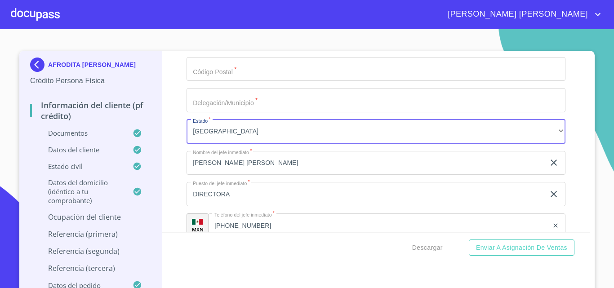
click at [212, 112] on input "Documento de identificación.   *" at bounding box center [375, 100] width 379 height 24
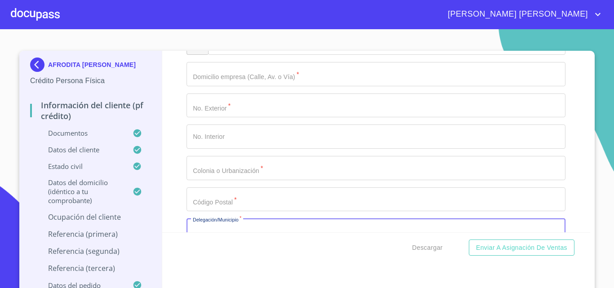
scroll to position [4288, 0]
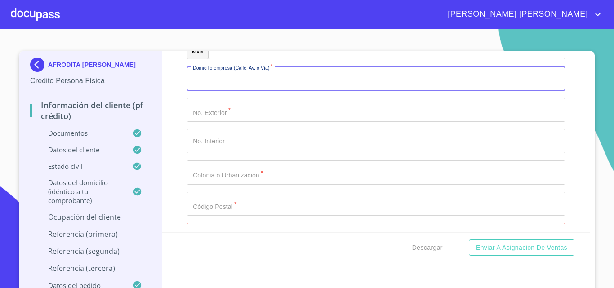
click at [225, 91] on input "Documento de identificación.   *" at bounding box center [375, 78] width 379 height 24
type input "[PERSON_NAME]"
click at [229, 122] on input "Documento de identificación.   *" at bounding box center [375, 110] width 379 height 24
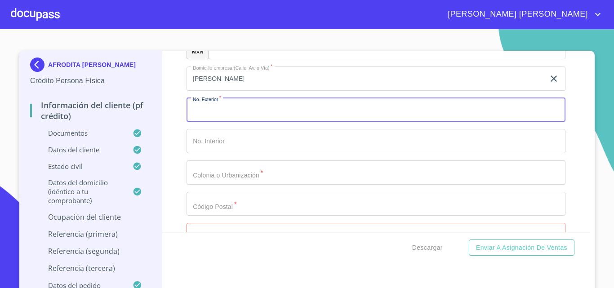
type input "8"
type input "58"
click at [240, 185] on input "Documento de identificación.   *" at bounding box center [375, 172] width 379 height 24
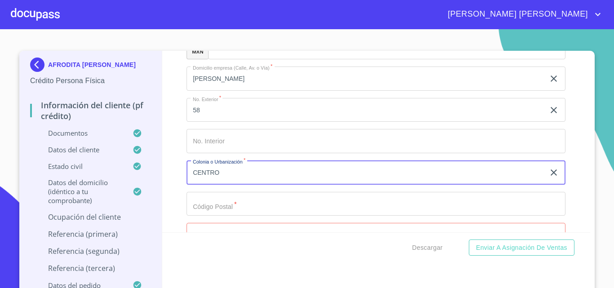
type input "CENTRO"
click at [235, 212] on input "Documento de identificación.   *" at bounding box center [375, 204] width 379 height 24
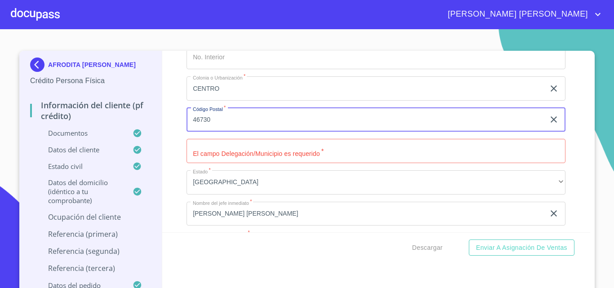
scroll to position [4378, 0]
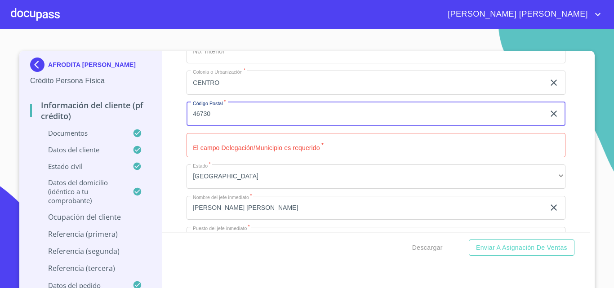
type input "46730"
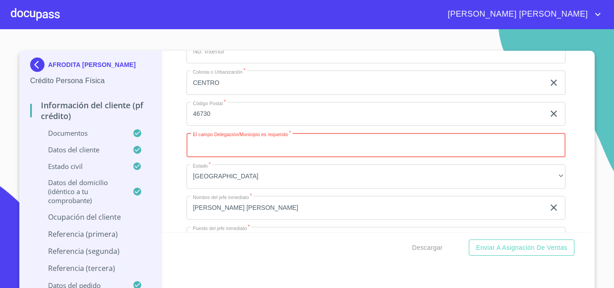
click at [233, 156] on input "Documento de identificación.   *" at bounding box center [375, 145] width 379 height 24
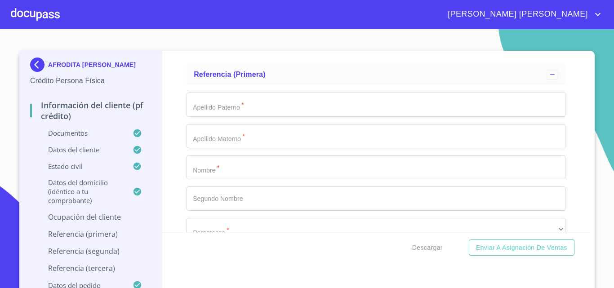
scroll to position [4647, 0]
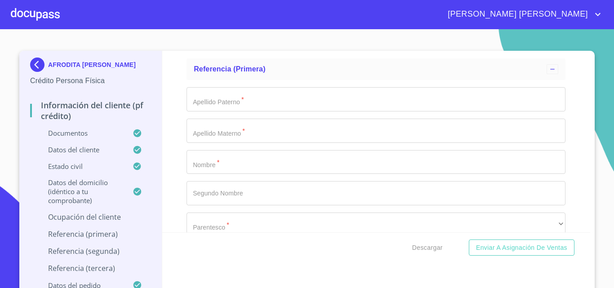
type input "AHUALULCO [PERSON_NAME]"
click at [229, 111] on input "Documento de identificación.   *" at bounding box center [375, 99] width 379 height 24
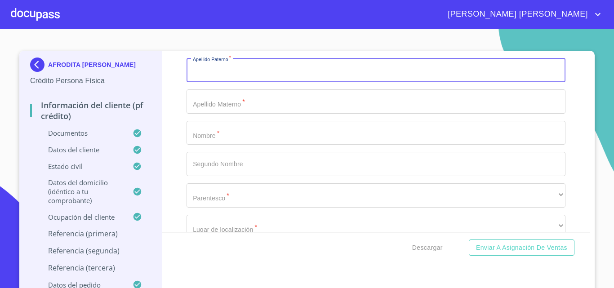
scroll to position [4692, 0]
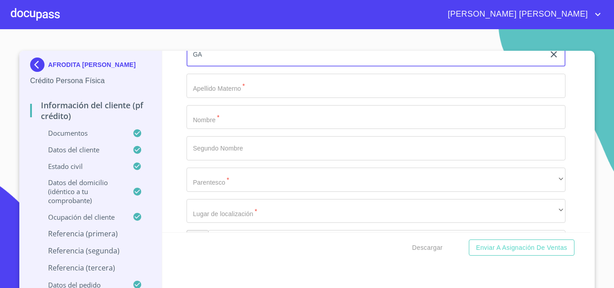
type input "G"
type input "[PERSON_NAME]"
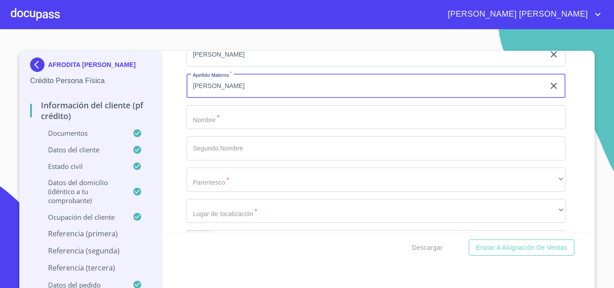
type input "[PERSON_NAME]"
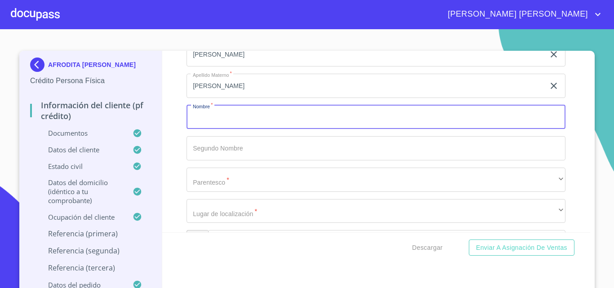
click at [221, 123] on input "Documento de identificación.   *" at bounding box center [375, 117] width 379 height 24
type input "[PERSON_NAME] [PERSON_NAME]"
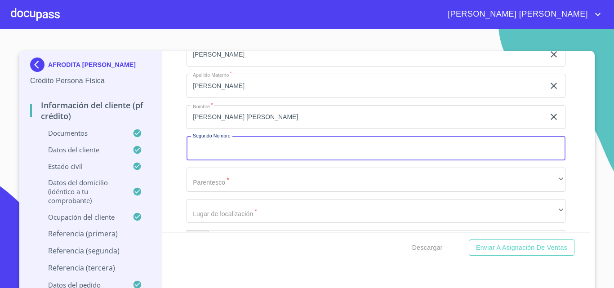
click at [213, 155] on input "Documento de identificación.   *" at bounding box center [375, 148] width 379 height 24
type input "[PERSON_NAME]"
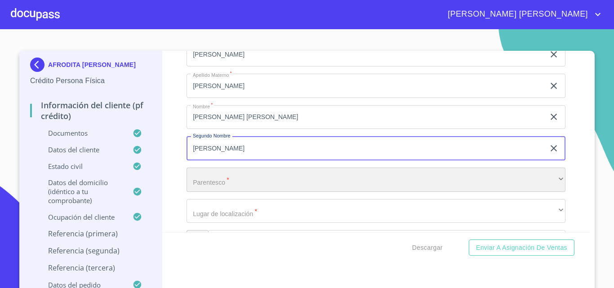
click at [234, 189] on div "​" at bounding box center [375, 180] width 379 height 24
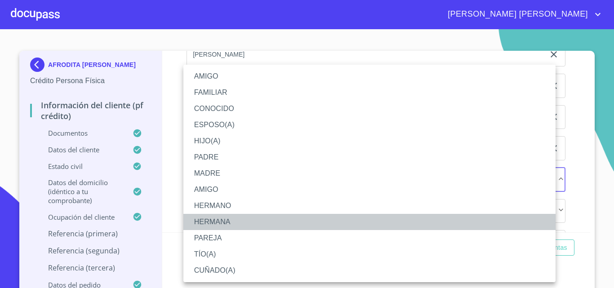
click at [229, 219] on li "HERMANA" at bounding box center [369, 222] width 372 height 16
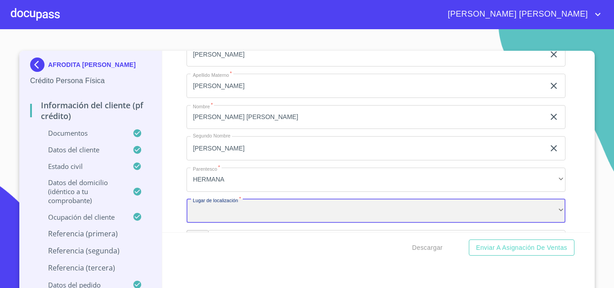
click at [233, 222] on div "​" at bounding box center [375, 211] width 379 height 24
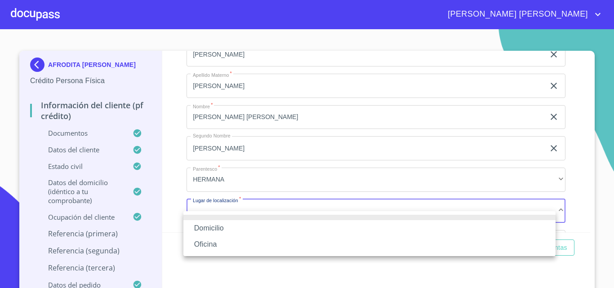
click at [225, 241] on li "Oficina" at bounding box center [369, 244] width 372 height 16
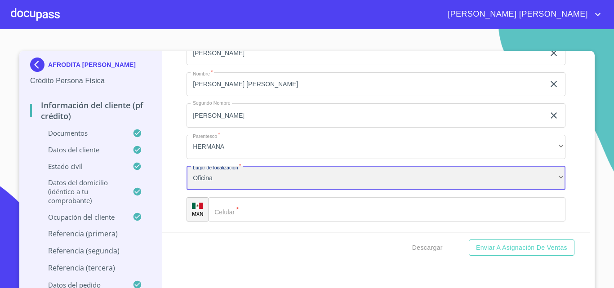
scroll to position [4784, 0]
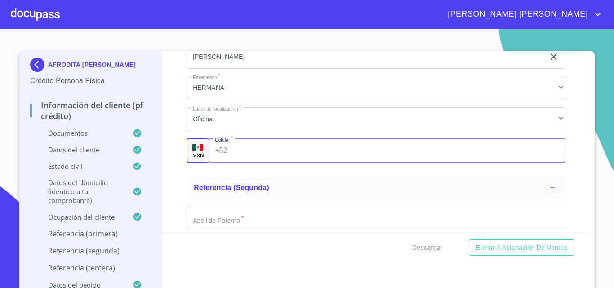
click at [250, 163] on input "Documento de identificación.   *" at bounding box center [398, 150] width 335 height 24
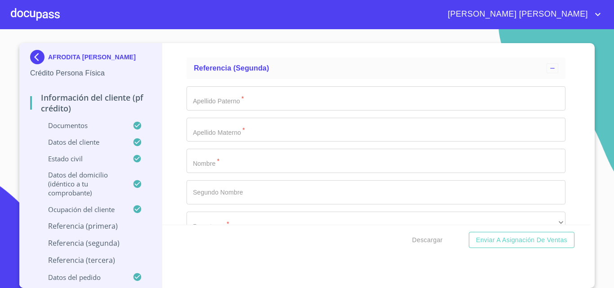
scroll to position [4918, 0]
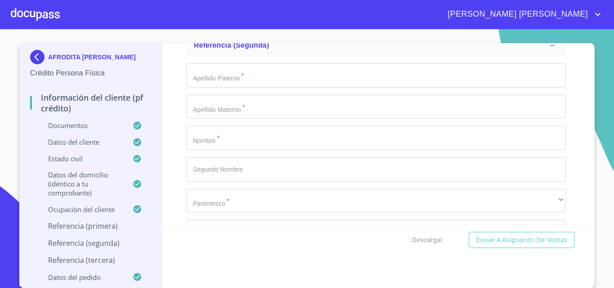
type input "[PHONE_NUMBER]"
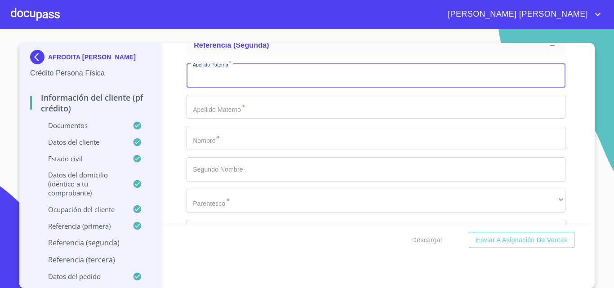
click at [233, 88] on input "Documento de identificación.   *" at bounding box center [375, 75] width 379 height 24
type input "[PERSON_NAME]"
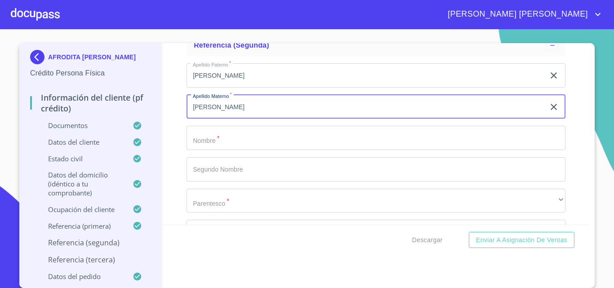
type input "[PERSON_NAME]"
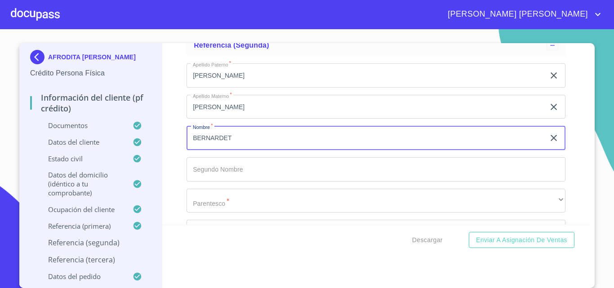
type input "BERNARDET"
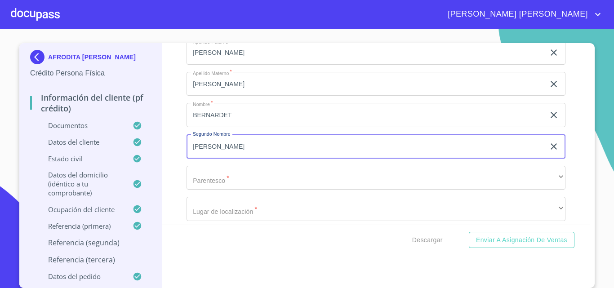
scroll to position [4963, 0]
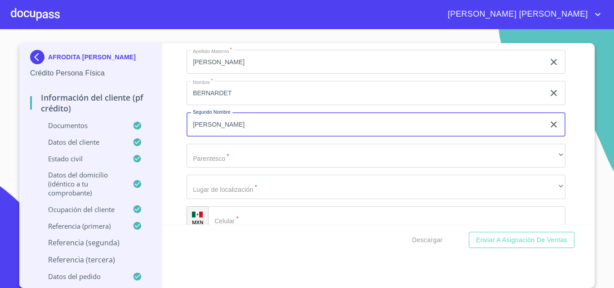
type input "[PERSON_NAME]"
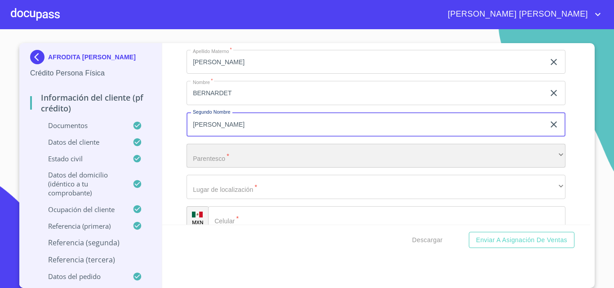
click at [239, 168] on div "​" at bounding box center [375, 156] width 379 height 24
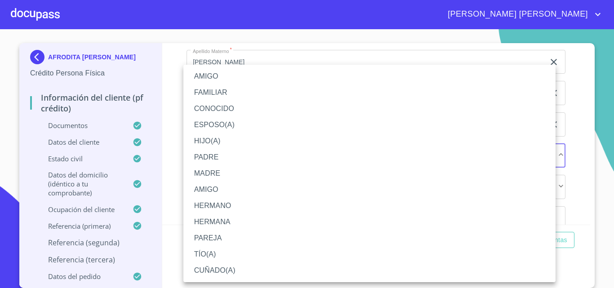
click at [219, 222] on li "HERMANA" at bounding box center [369, 222] width 372 height 16
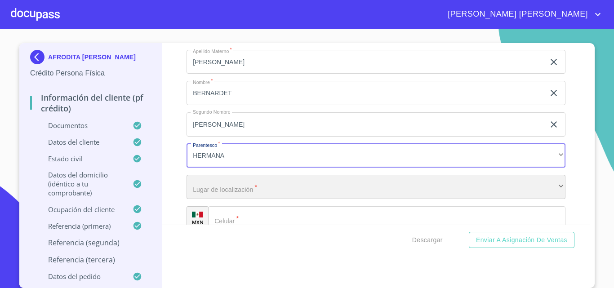
click at [222, 199] on div "​" at bounding box center [375, 187] width 379 height 24
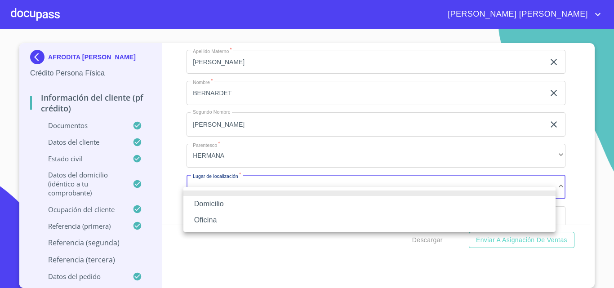
click at [220, 220] on li "Oficina" at bounding box center [369, 220] width 372 height 16
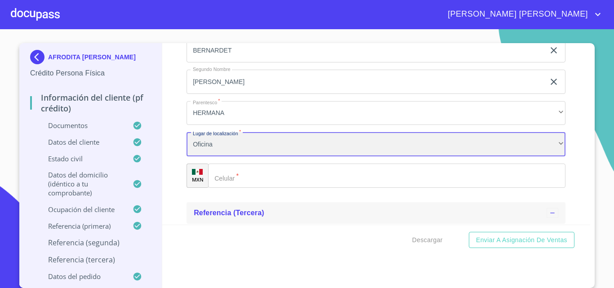
scroll to position [5053, 0]
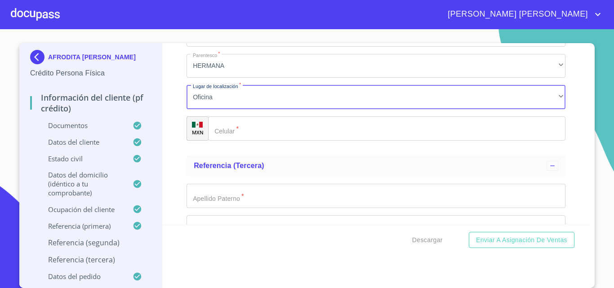
click at [261, 141] on input "Documento de identificación.   *" at bounding box center [386, 128] width 357 height 24
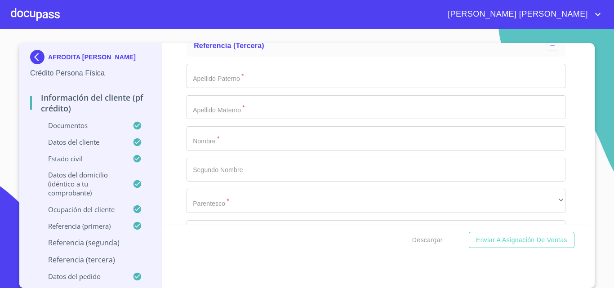
scroll to position [5188, 0]
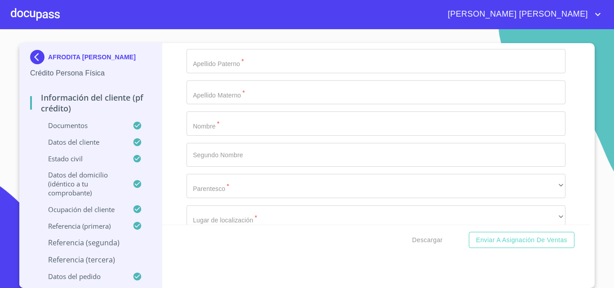
type input "[PHONE_NUMBER]"
click at [227, 73] on input "Documento de identificación.   *" at bounding box center [375, 61] width 379 height 24
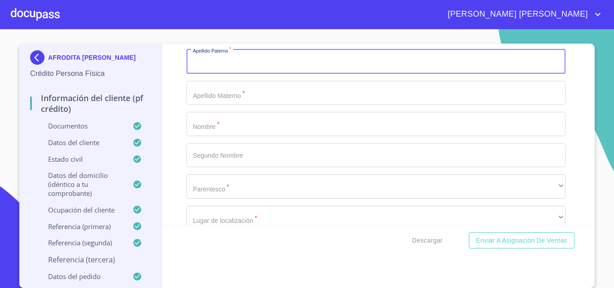
scroll to position [7, 0]
type input "P"
type input "PONCHO"
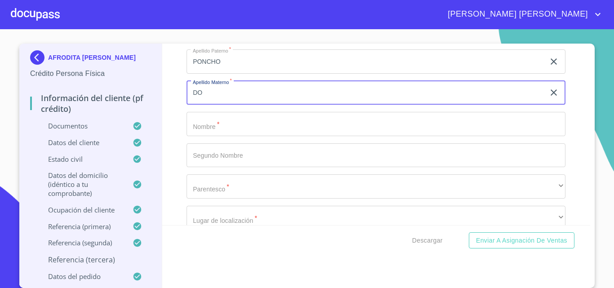
type input "DO"
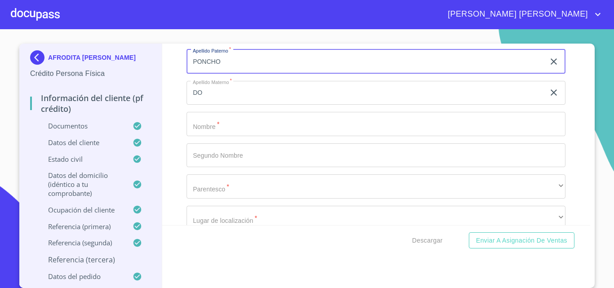
click at [195, 72] on input "PONCHO" at bounding box center [365, 61] width 358 height 24
type input "CONCHO"
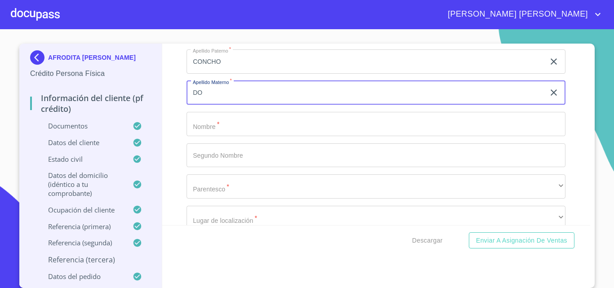
click at [216, 103] on input "DO" at bounding box center [365, 93] width 358 height 24
type input "DONATO"
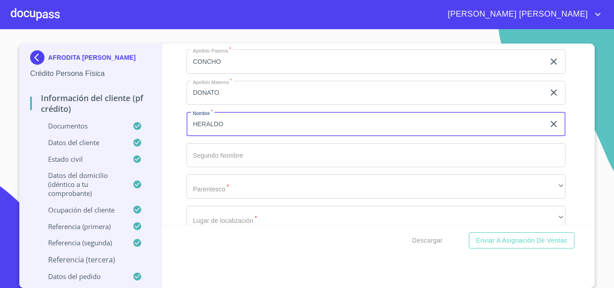
type input "HERALDO"
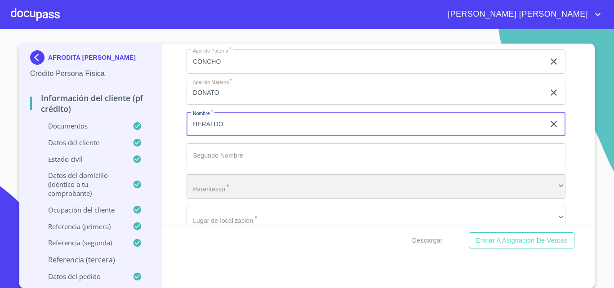
click at [225, 198] on div "​" at bounding box center [375, 186] width 379 height 24
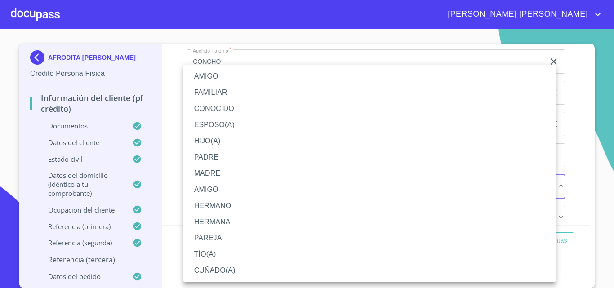
click at [211, 75] on li "AMIGO" at bounding box center [369, 76] width 372 height 16
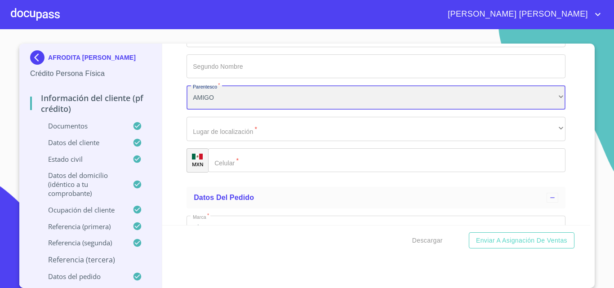
scroll to position [5278, 0]
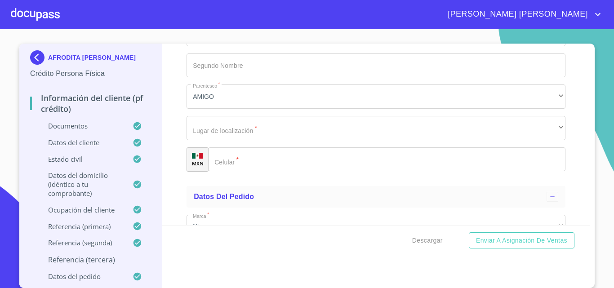
click at [223, 151] on div "Apellido [PERSON_NAME]   * CONCHO ​ Apellido Materno   * [PERSON_NAME] ​ Nombre…" at bounding box center [375, 65] width 379 height 226
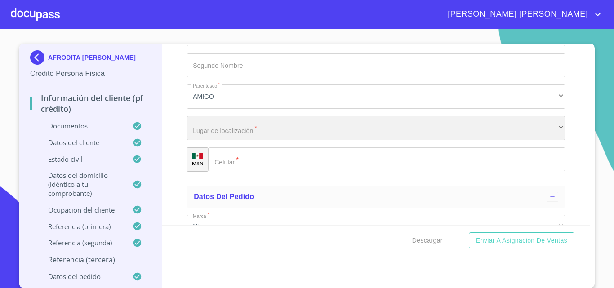
click at [221, 140] on div "​" at bounding box center [375, 128] width 379 height 24
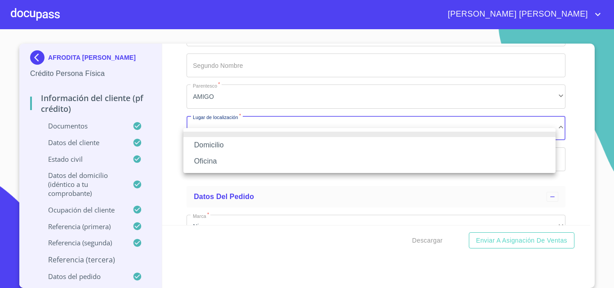
click at [220, 160] on li "Oficina" at bounding box center [369, 161] width 372 height 16
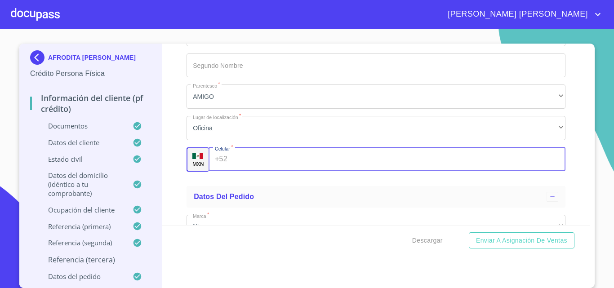
click at [249, 171] on input "Documento de identificación.   *" at bounding box center [398, 159] width 335 height 24
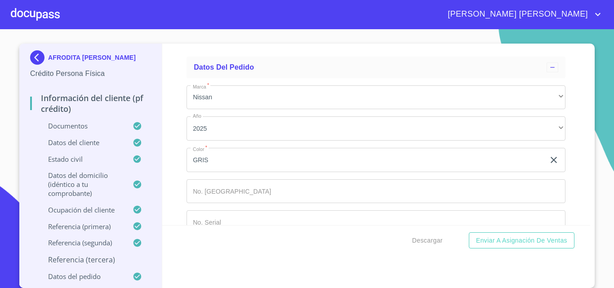
scroll to position [5412, 0]
type input "[PHONE_NUMBER]"
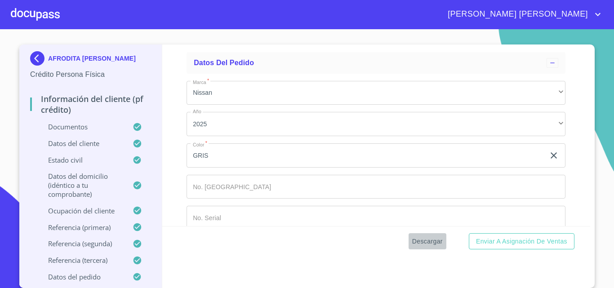
click at [423, 242] on span "Descargar" at bounding box center [427, 241] width 31 height 11
click at [425, 240] on span "Descargar" at bounding box center [427, 241] width 31 height 11
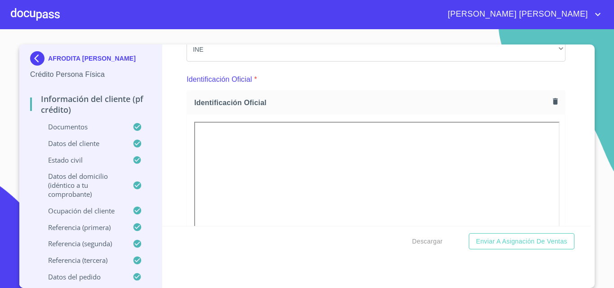
scroll to position [0, 0]
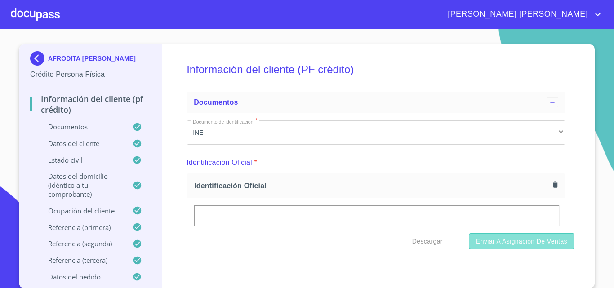
click at [534, 239] on span "Enviar a Asignación de Ventas" at bounding box center [521, 241] width 91 height 11
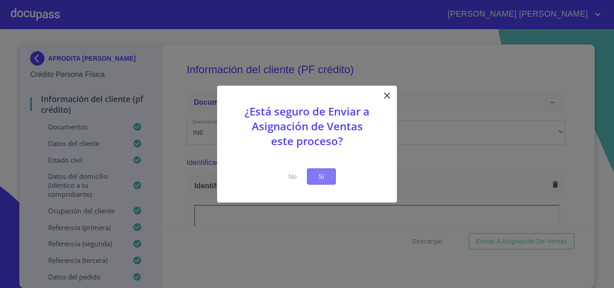
click at [327, 176] on span "Si" at bounding box center [321, 176] width 14 height 11
